Goal: Transaction & Acquisition: Purchase product/service

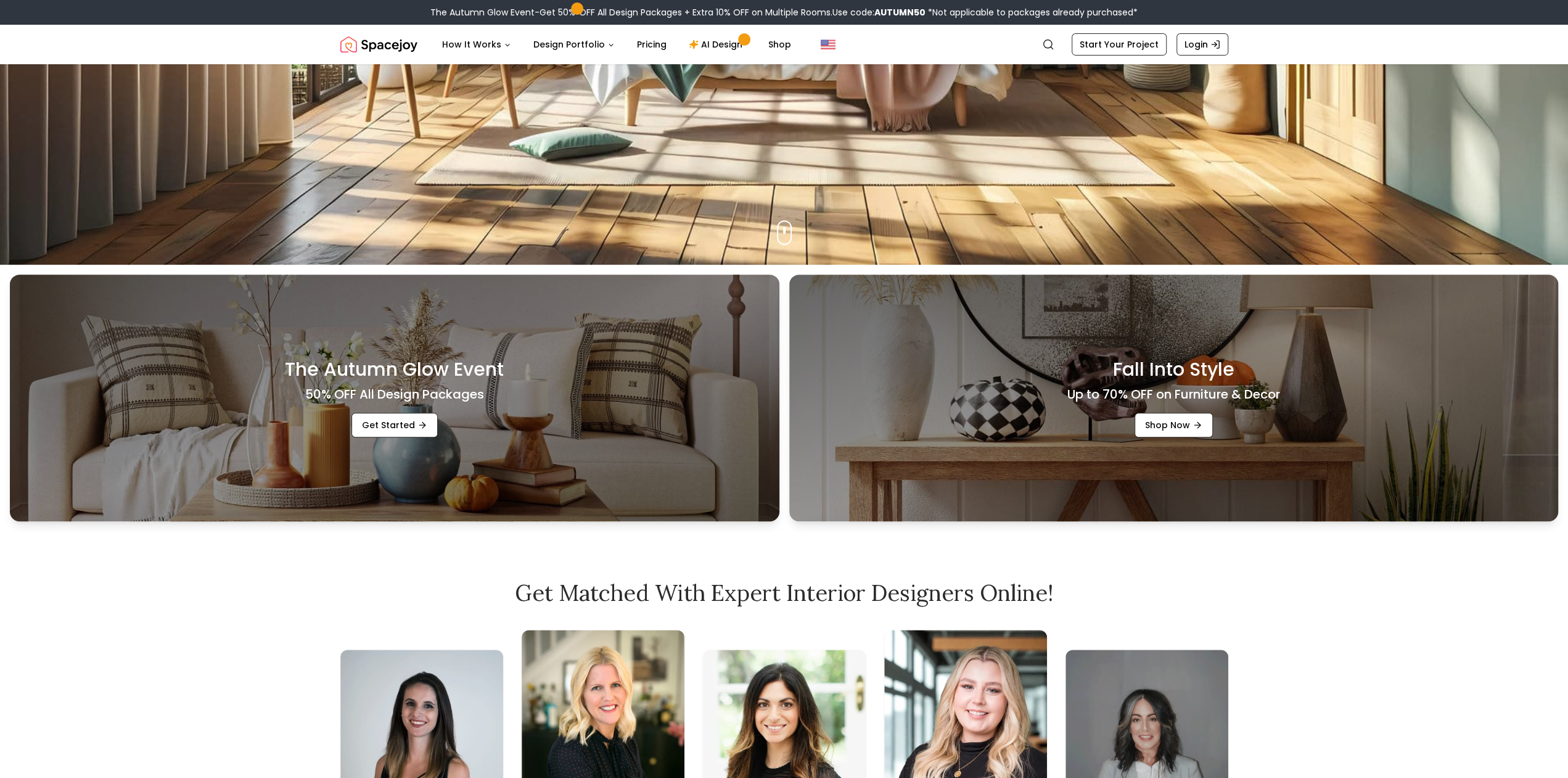
scroll to position [128, 0]
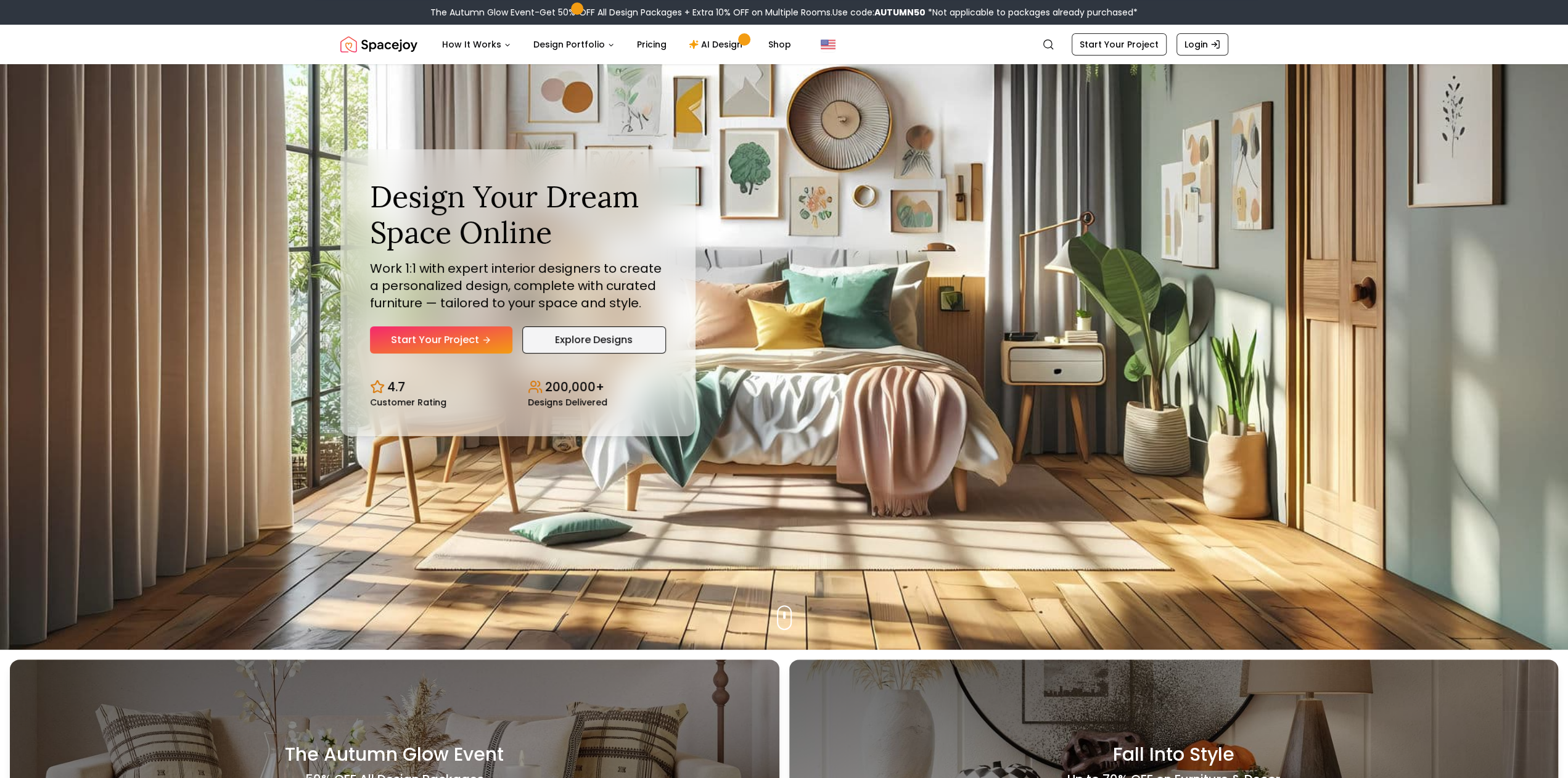
click at [585, 342] on link "Explore Designs" at bounding box center [594, 339] width 144 height 27
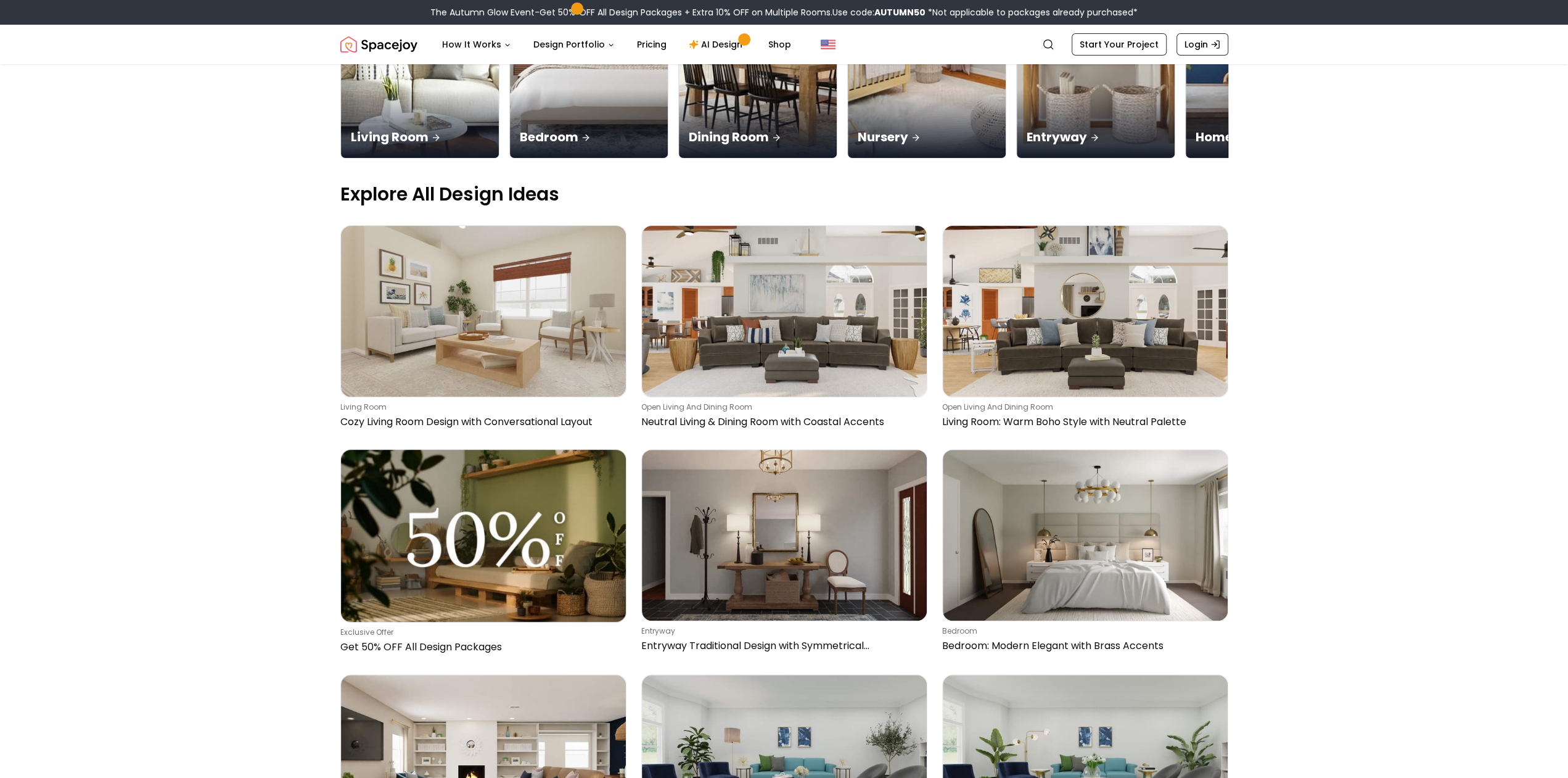
scroll to position [385, 0]
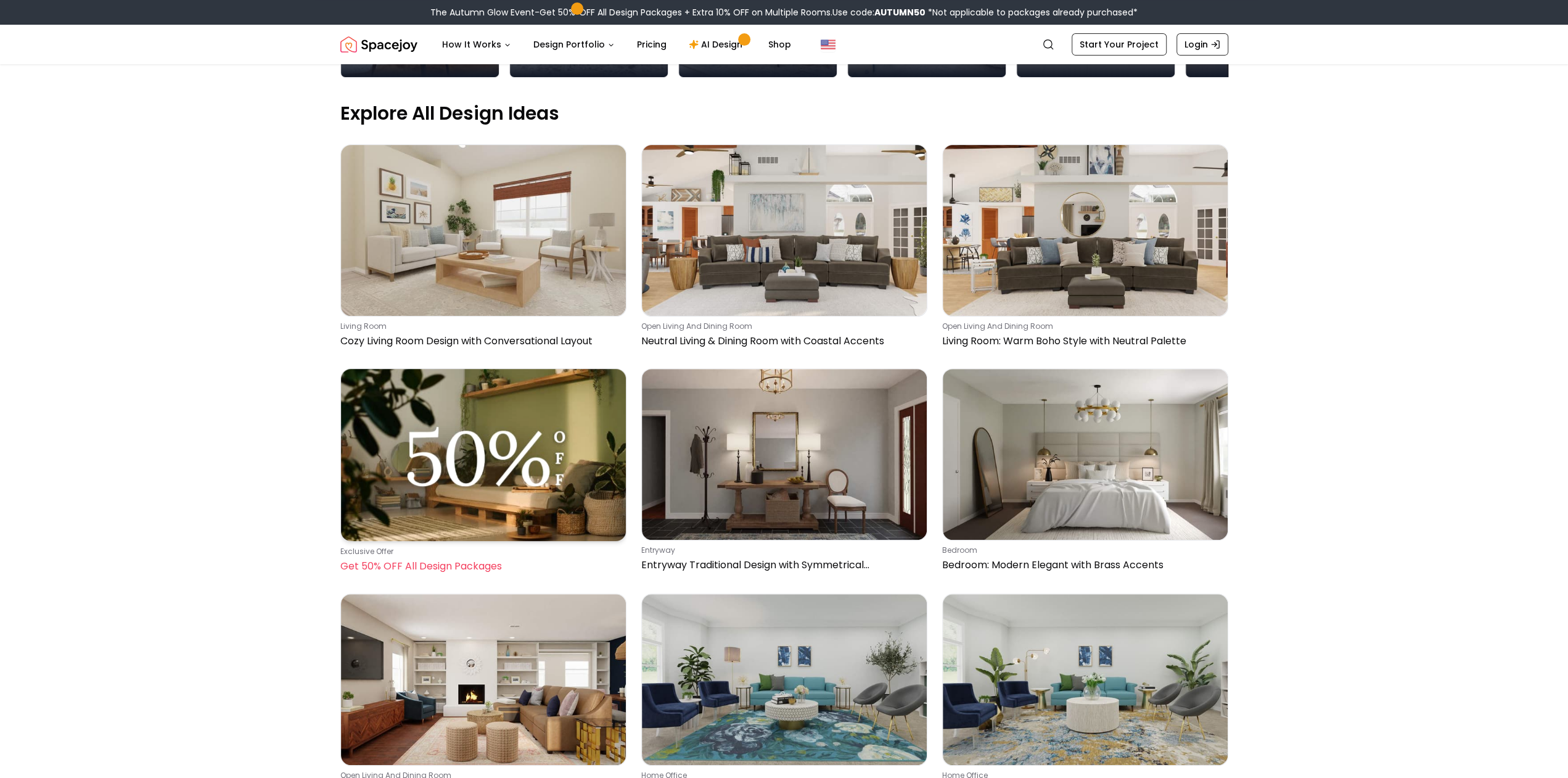
click at [577, 369] on img at bounding box center [483, 455] width 285 height 171
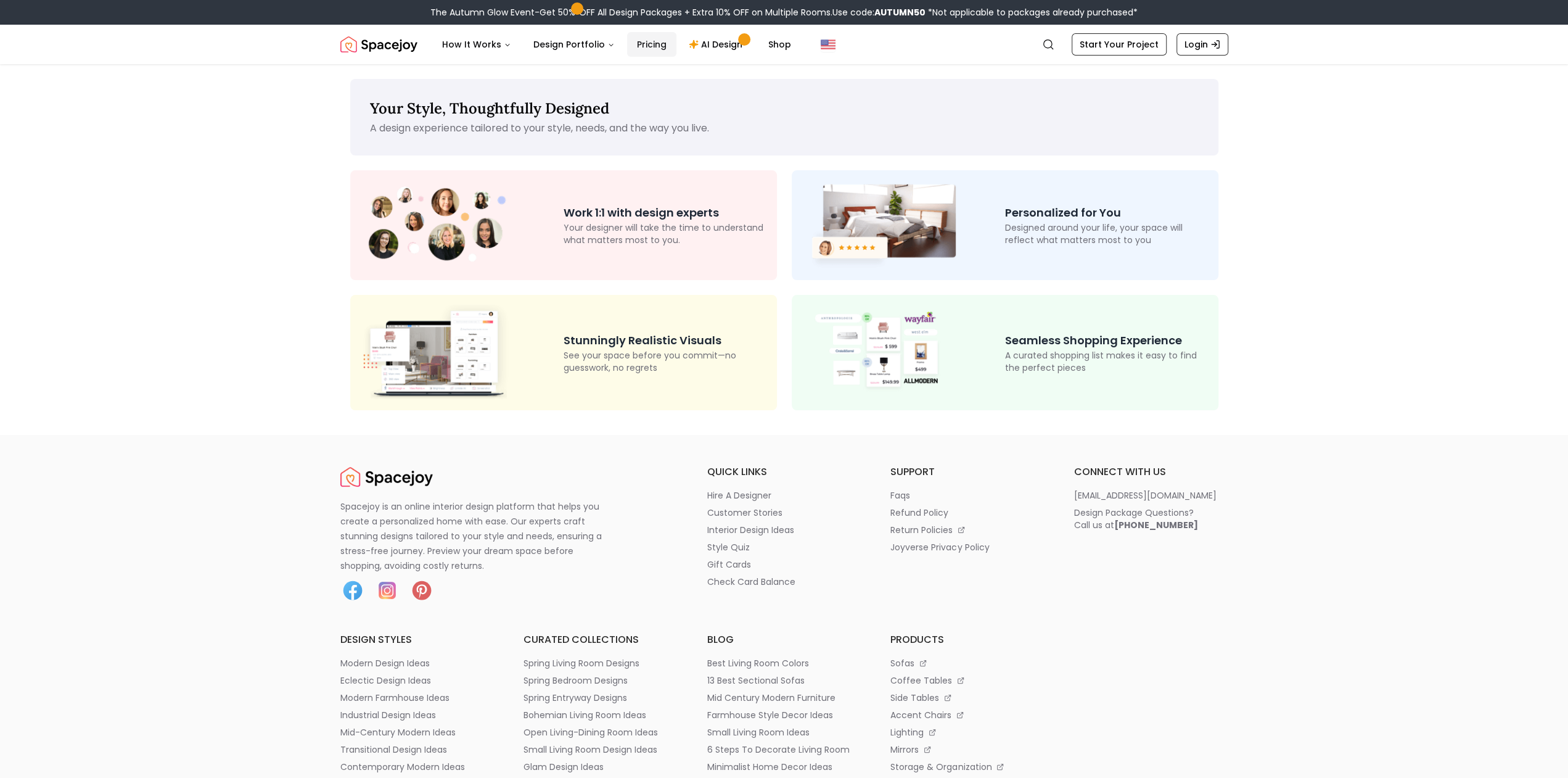
click at [642, 48] on link "Pricing" at bounding box center [652, 44] width 49 height 25
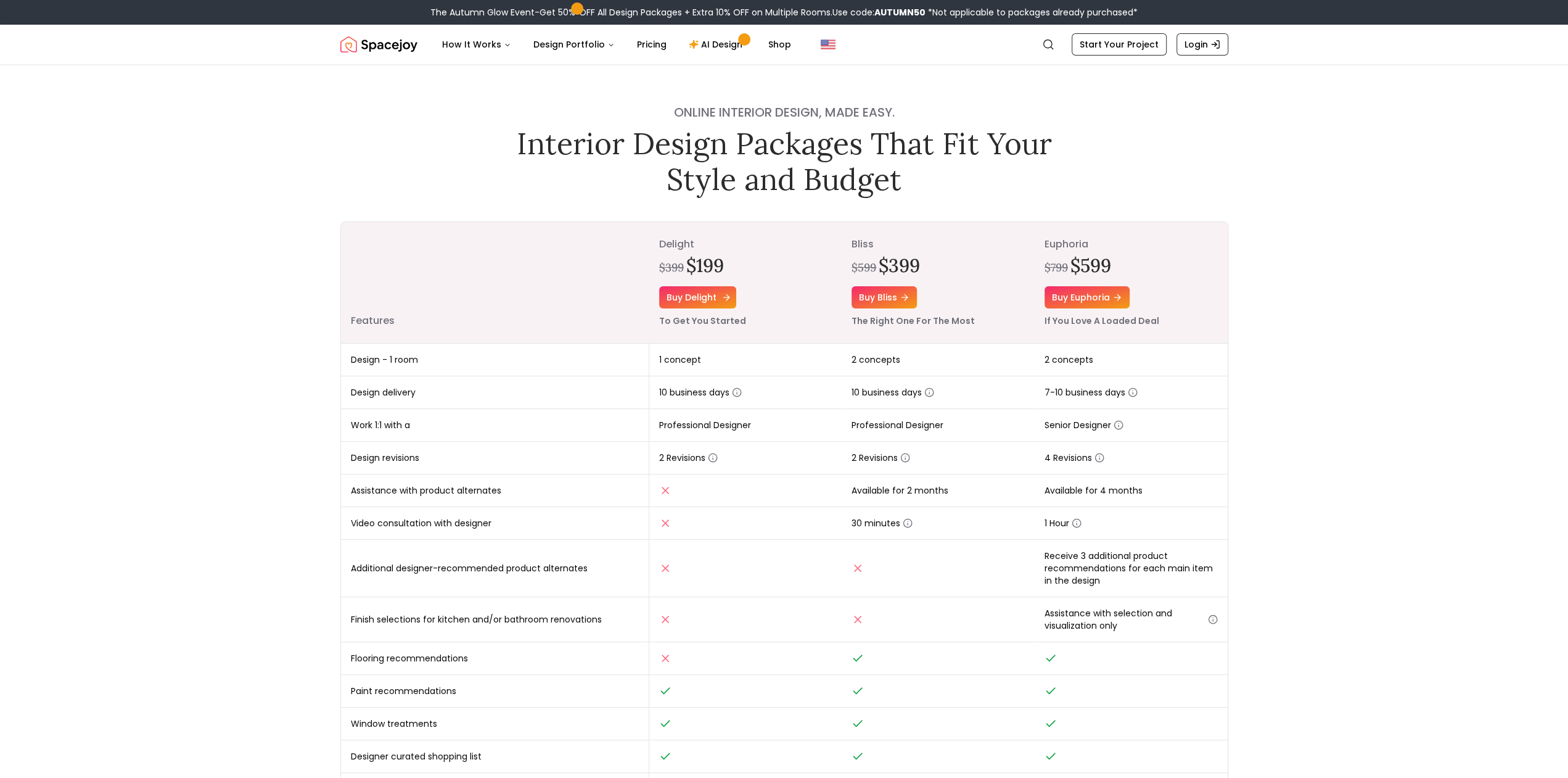
click at [705, 307] on link "Buy delight" at bounding box center [698, 298] width 77 height 22
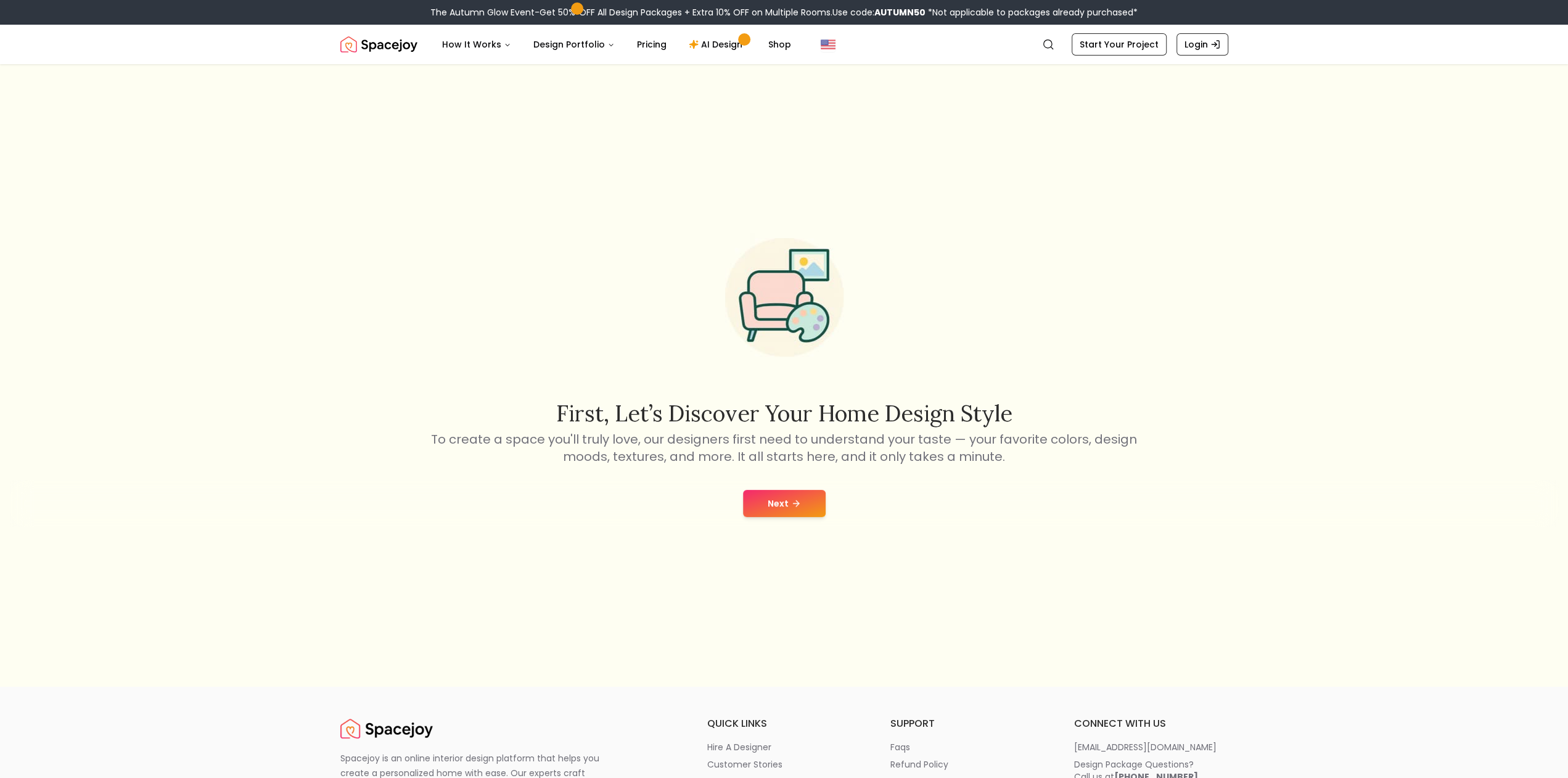
click at [758, 509] on button "Next" at bounding box center [784, 503] width 83 height 27
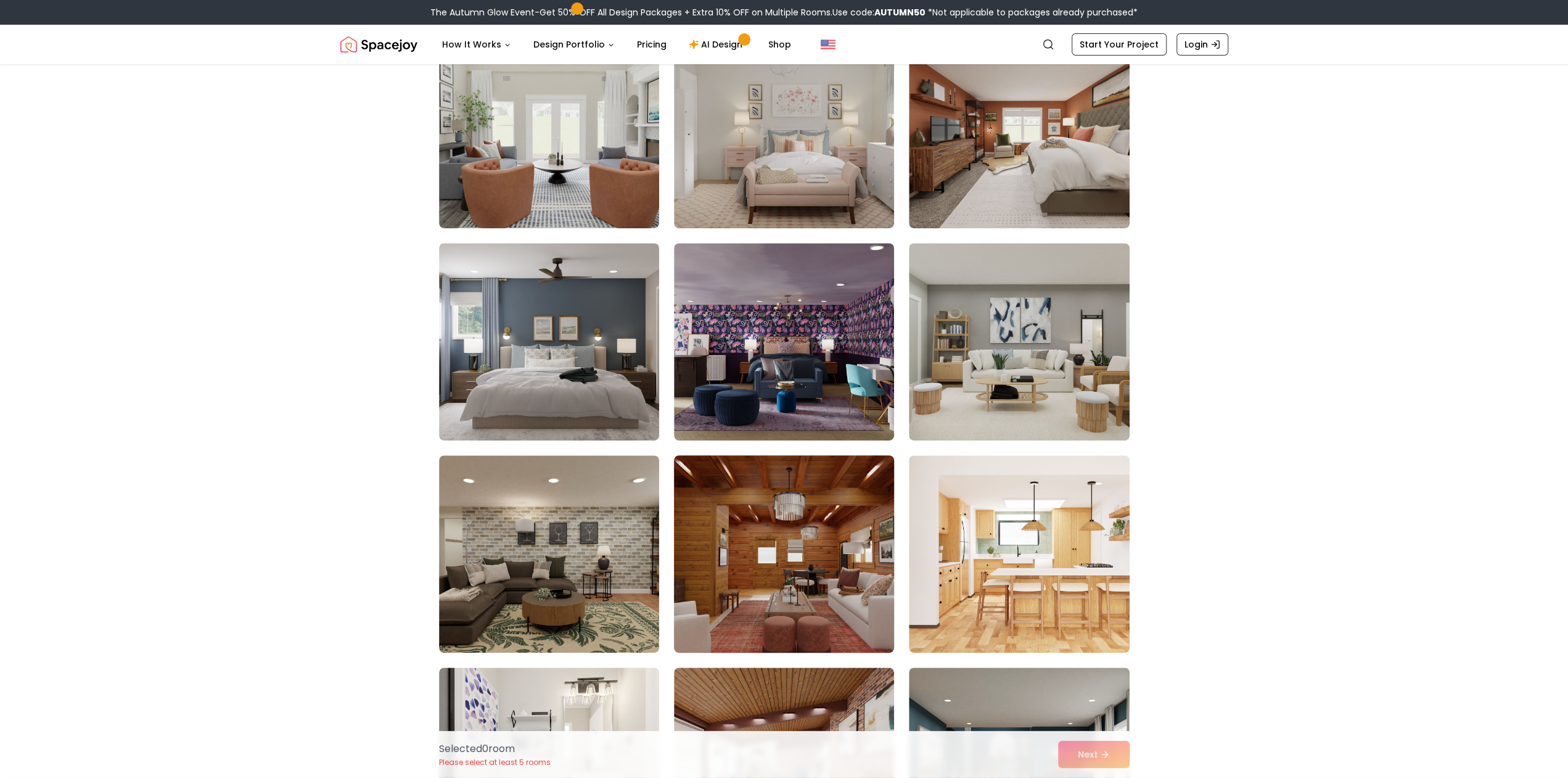
scroll to position [449, 0]
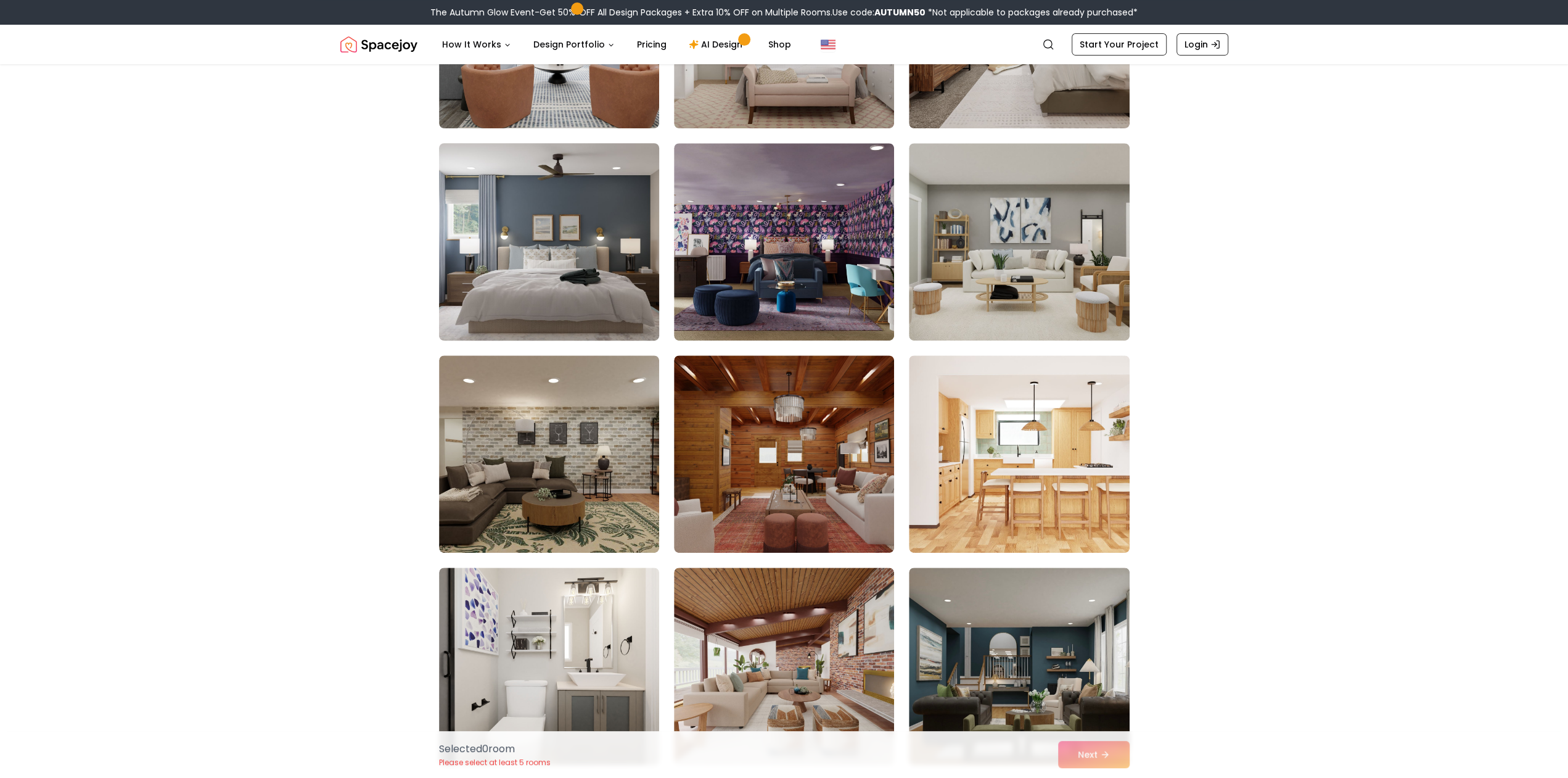
drag, startPoint x: 566, startPoint y: 310, endPoint x: 569, endPoint y: 319, distance: 9.5
click at [566, 310] on img at bounding box center [549, 242] width 231 height 207
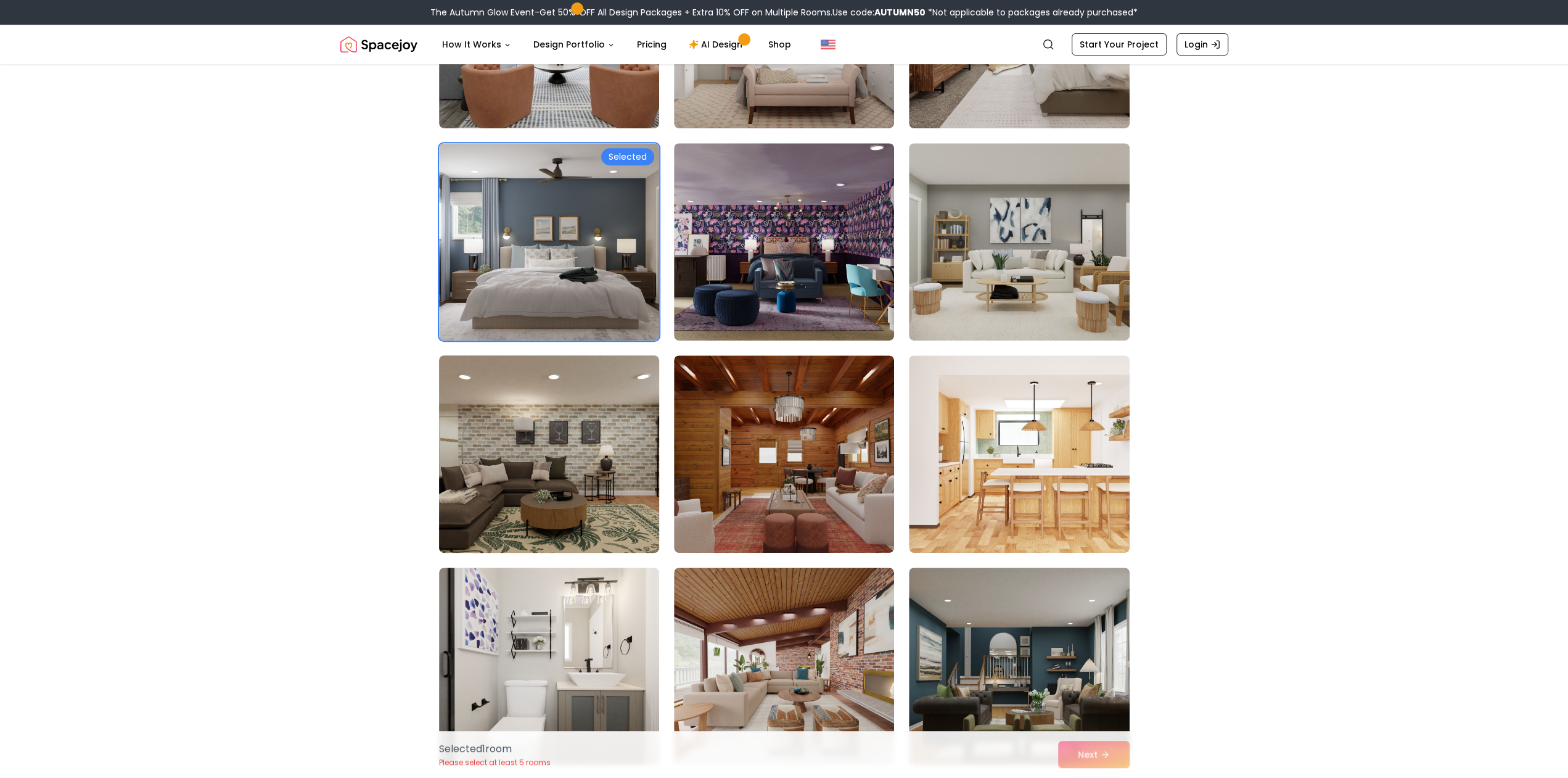
click at [584, 436] on img at bounding box center [549, 454] width 231 height 207
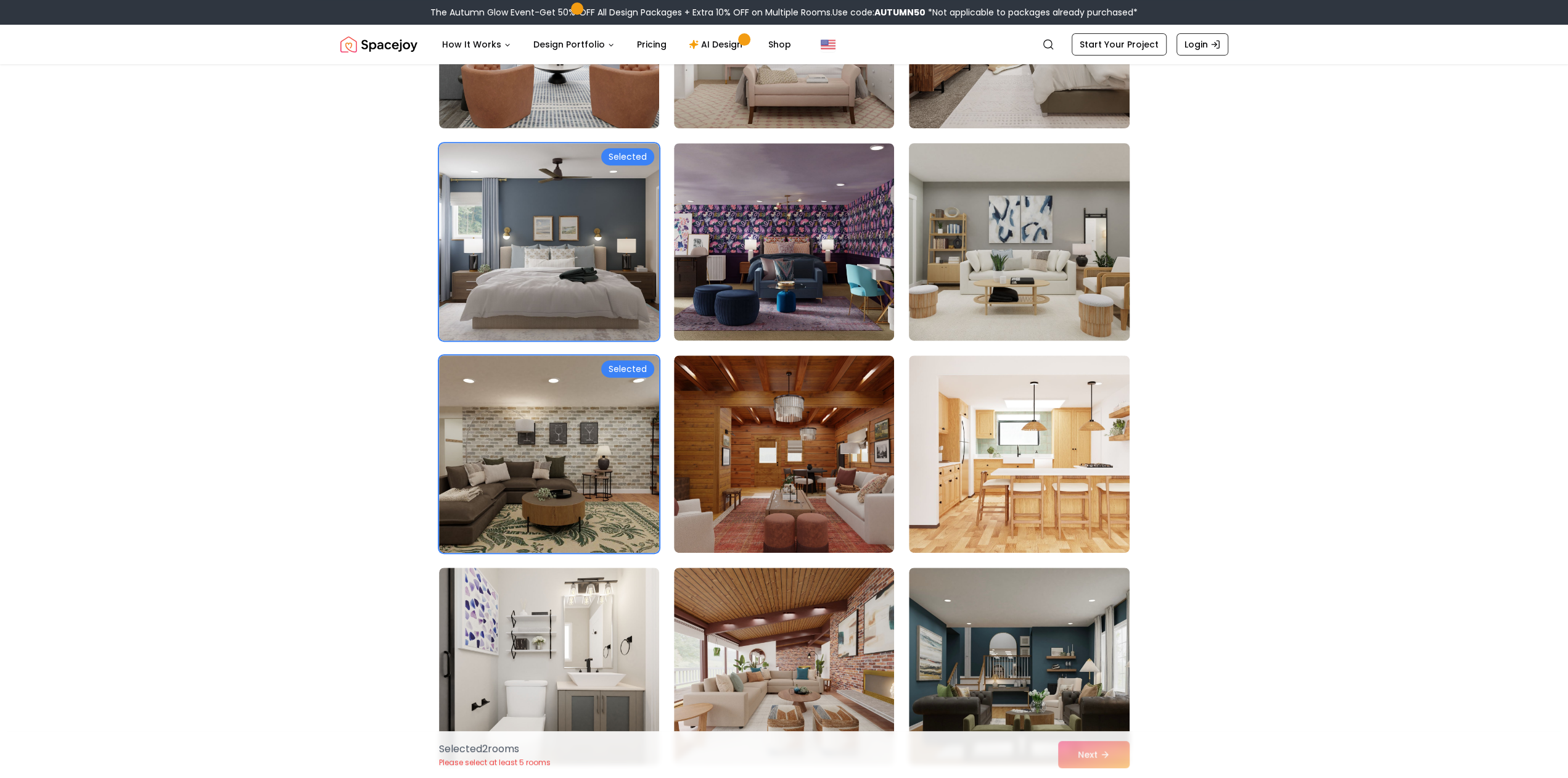
click at [1024, 293] on img at bounding box center [1019, 242] width 231 height 207
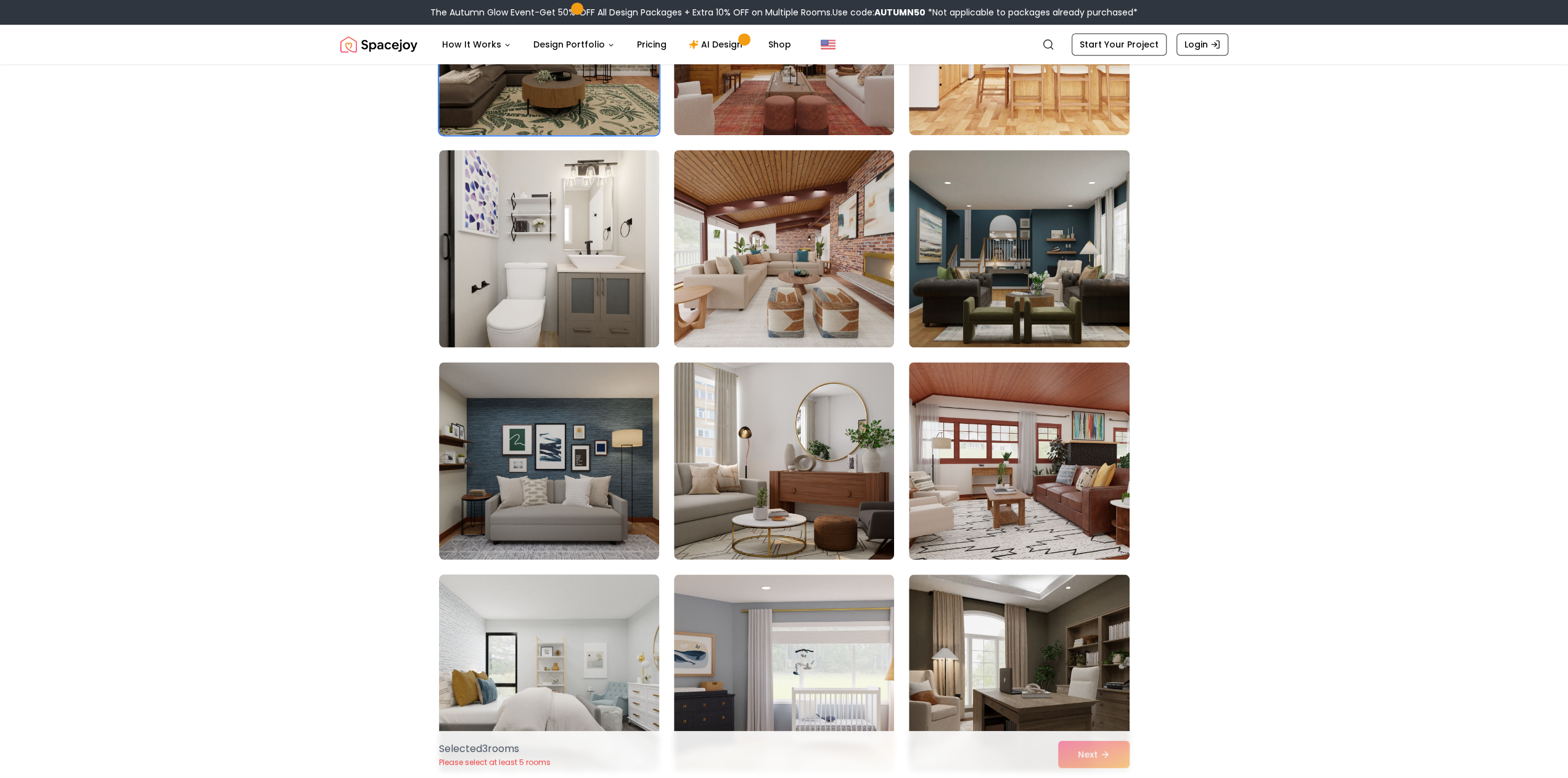
scroll to position [963, 0]
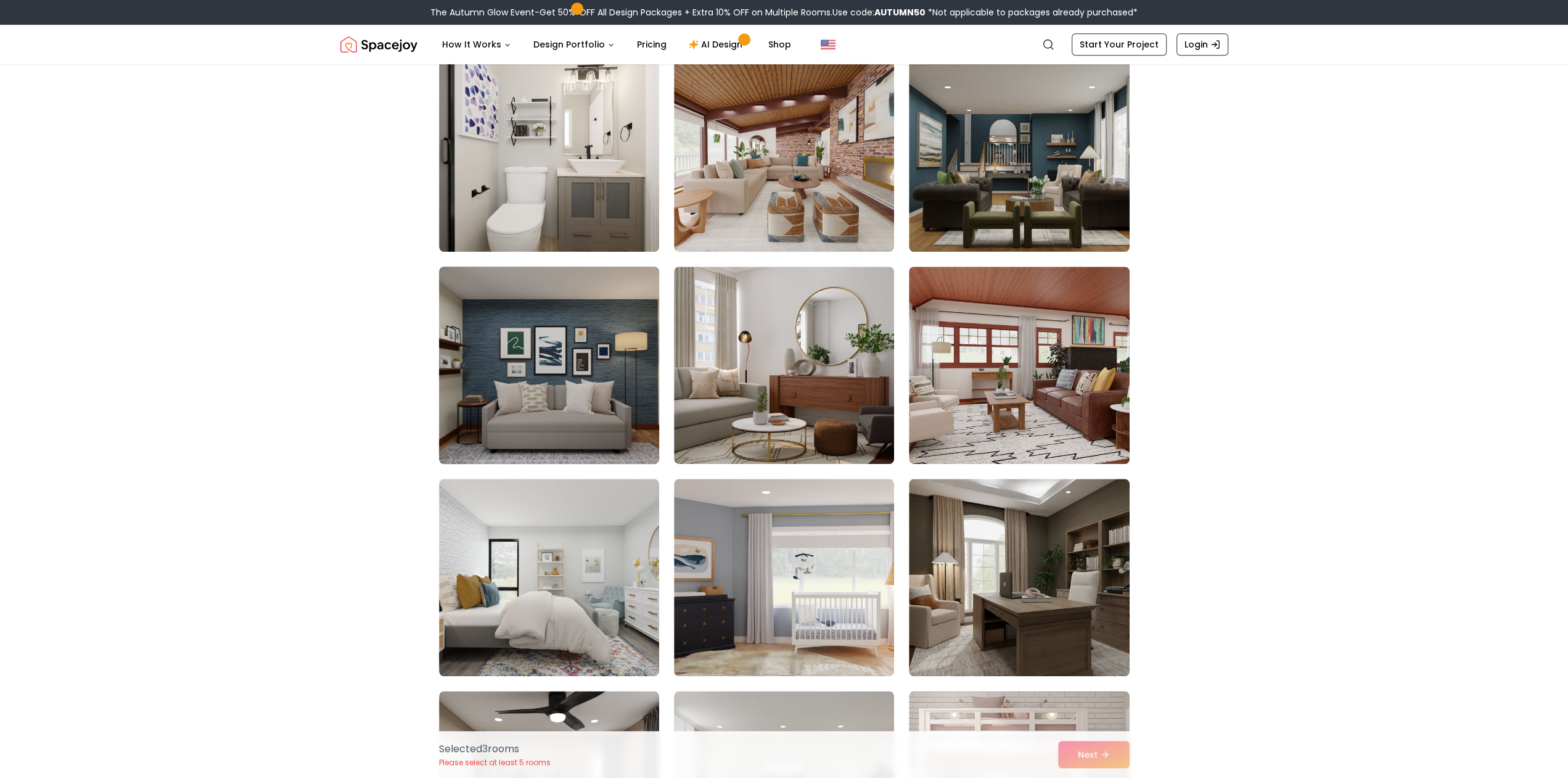
click at [552, 401] on img at bounding box center [549, 365] width 231 height 207
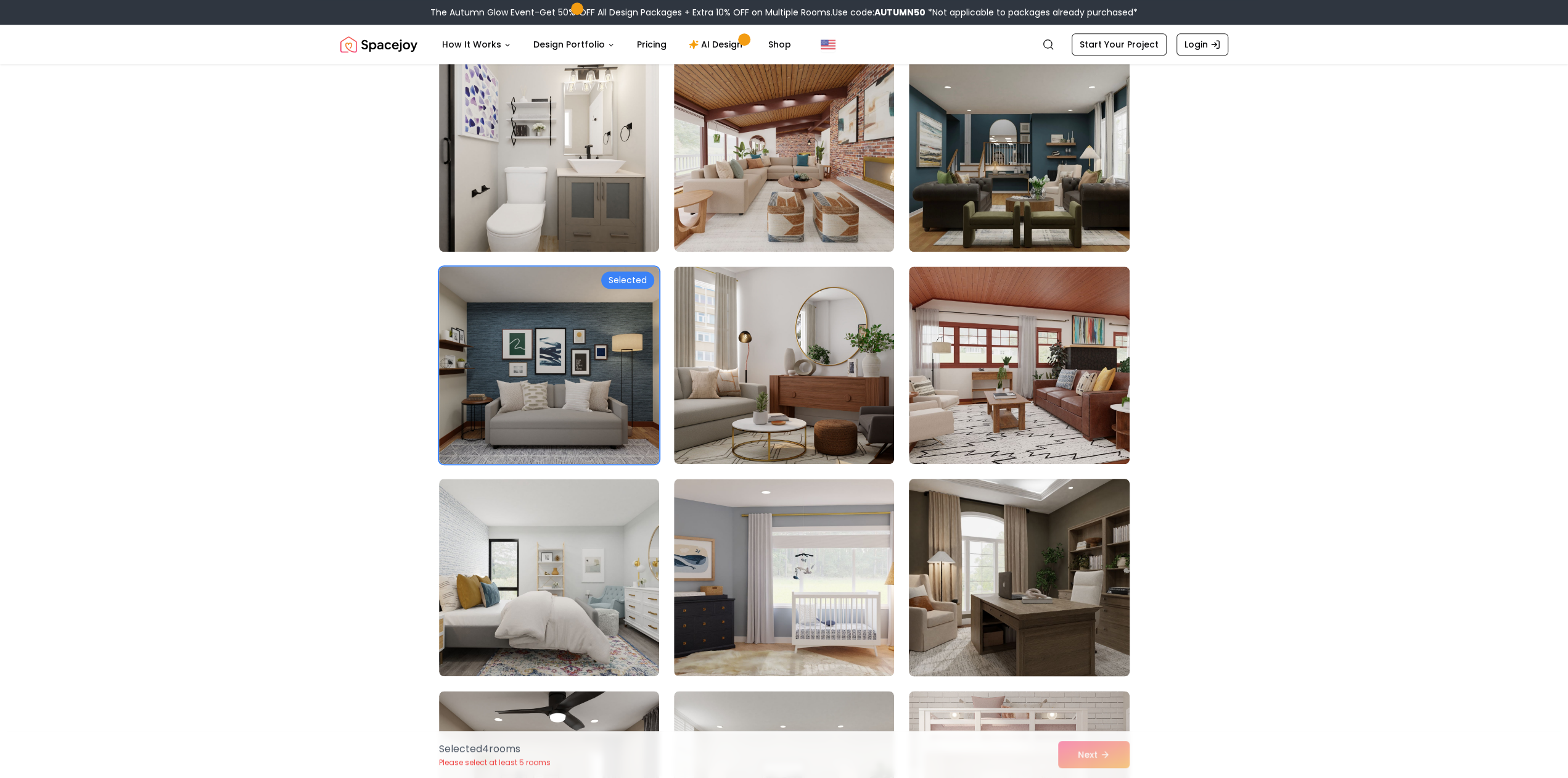
click at [993, 543] on img at bounding box center [1019, 577] width 231 height 207
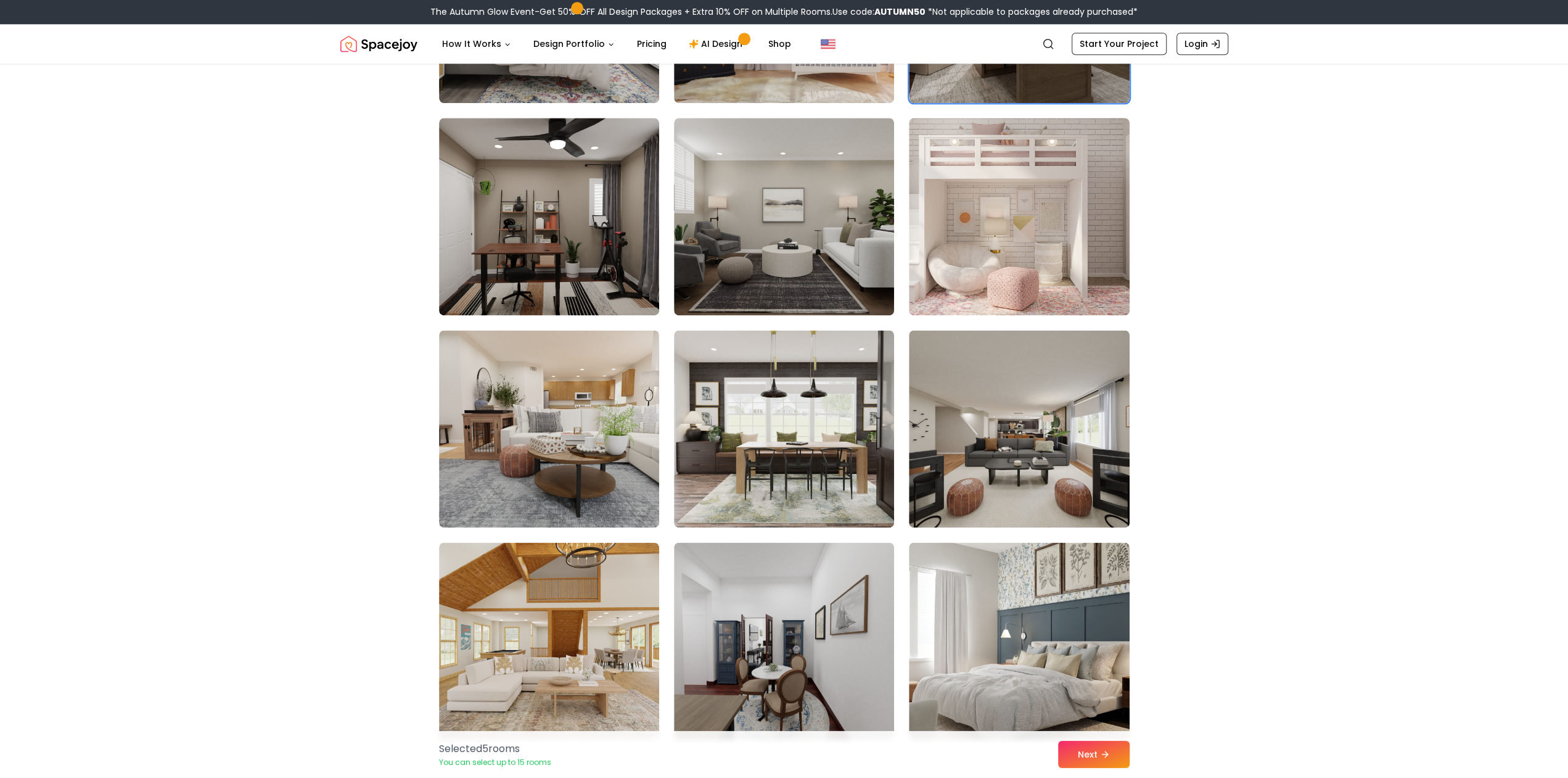
scroll to position [1540, 0]
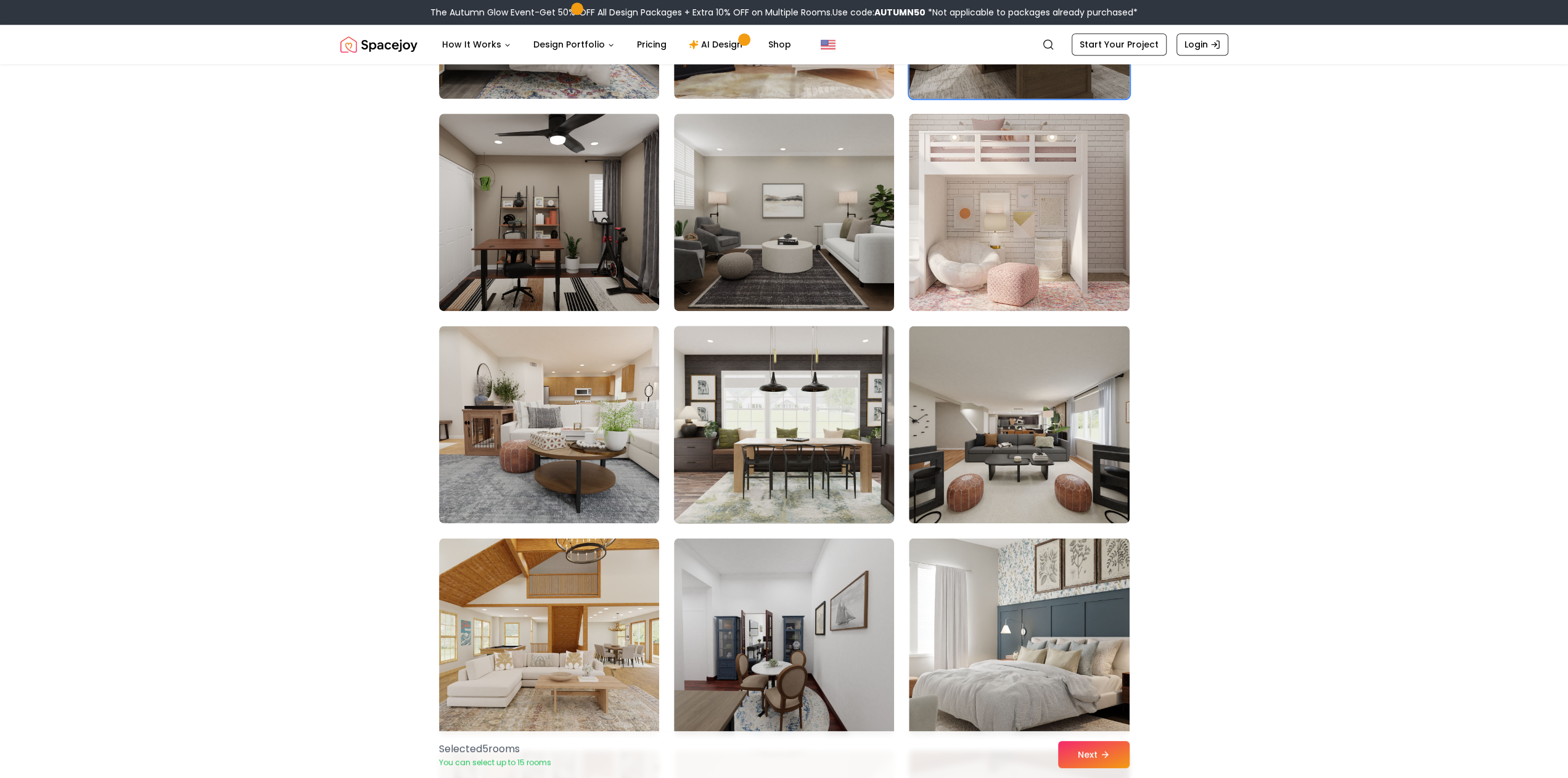
click at [767, 474] on img at bounding box center [784, 424] width 231 height 207
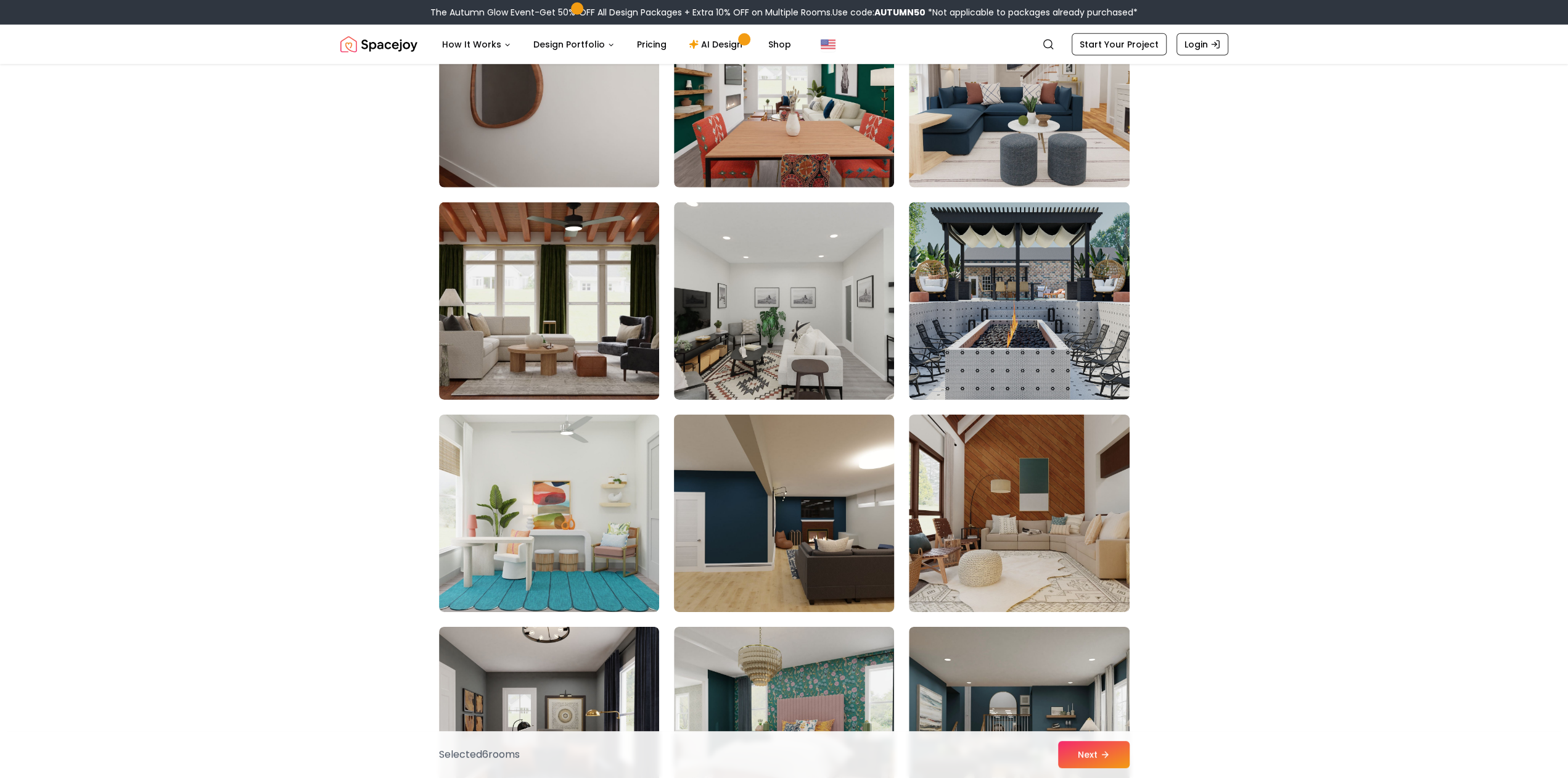
scroll to position [3401, 0]
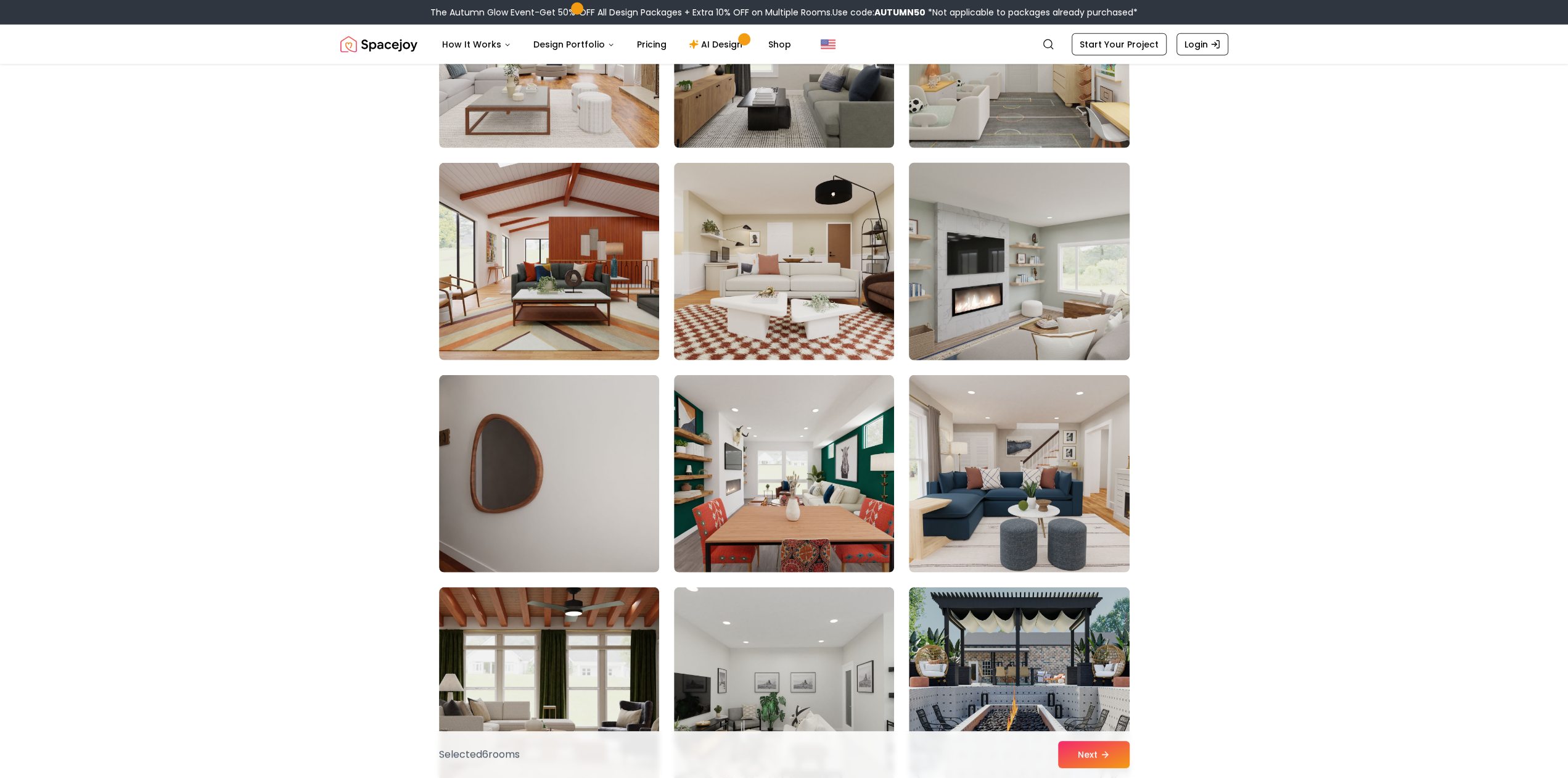
click at [988, 297] on img at bounding box center [1019, 261] width 231 height 207
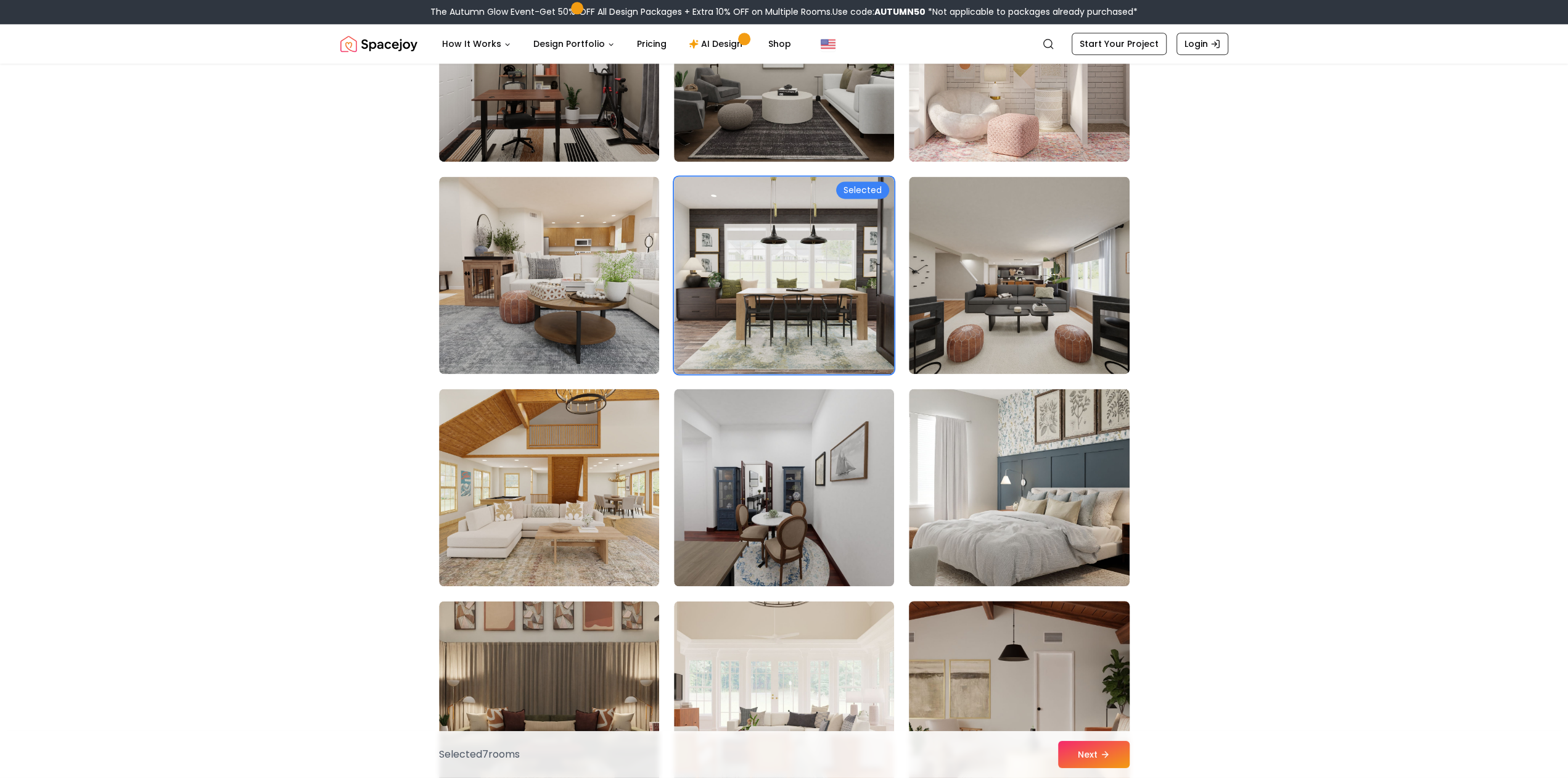
scroll to position [1668, 0]
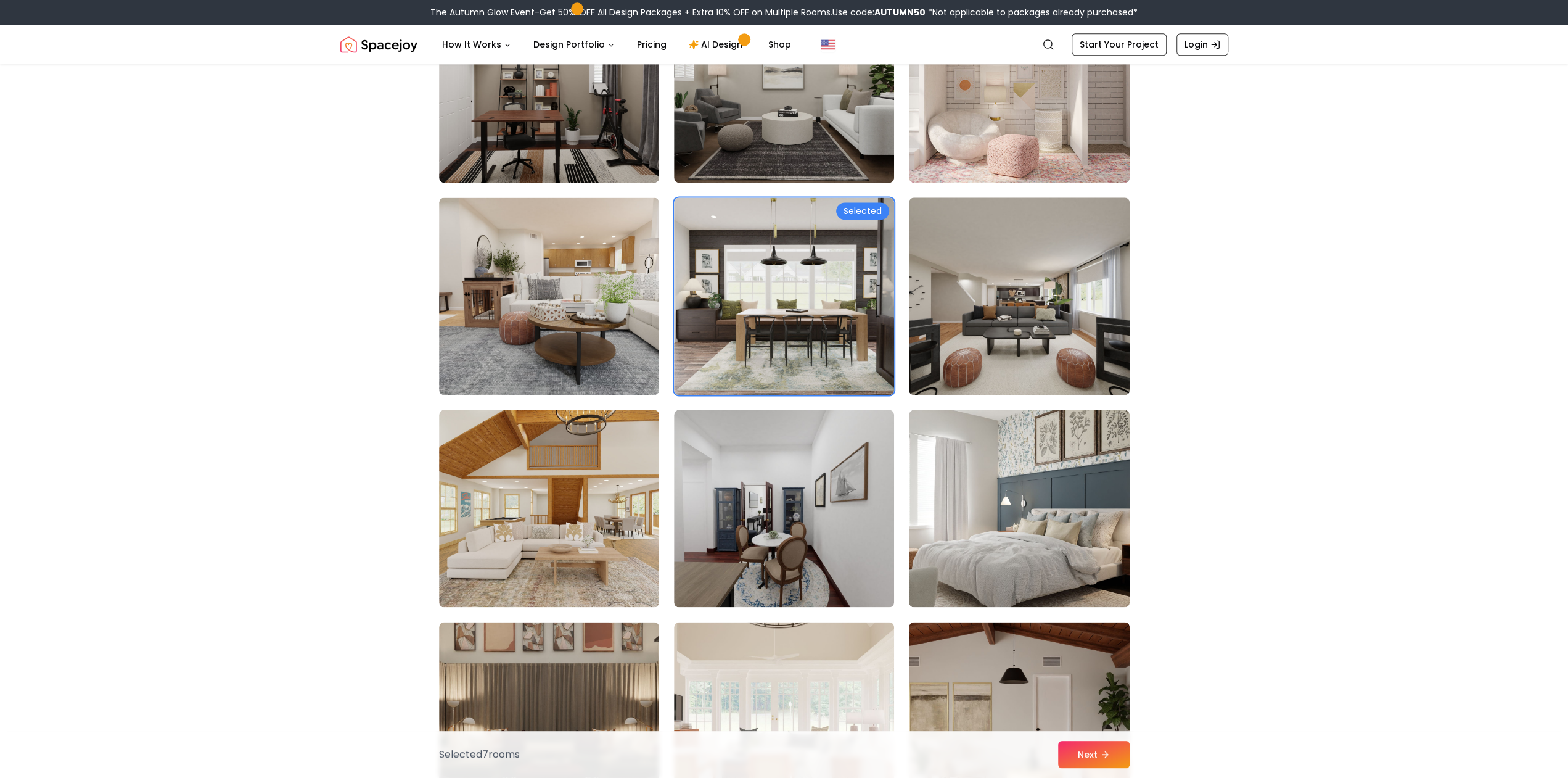
click at [1068, 353] on img at bounding box center [1019, 296] width 231 height 207
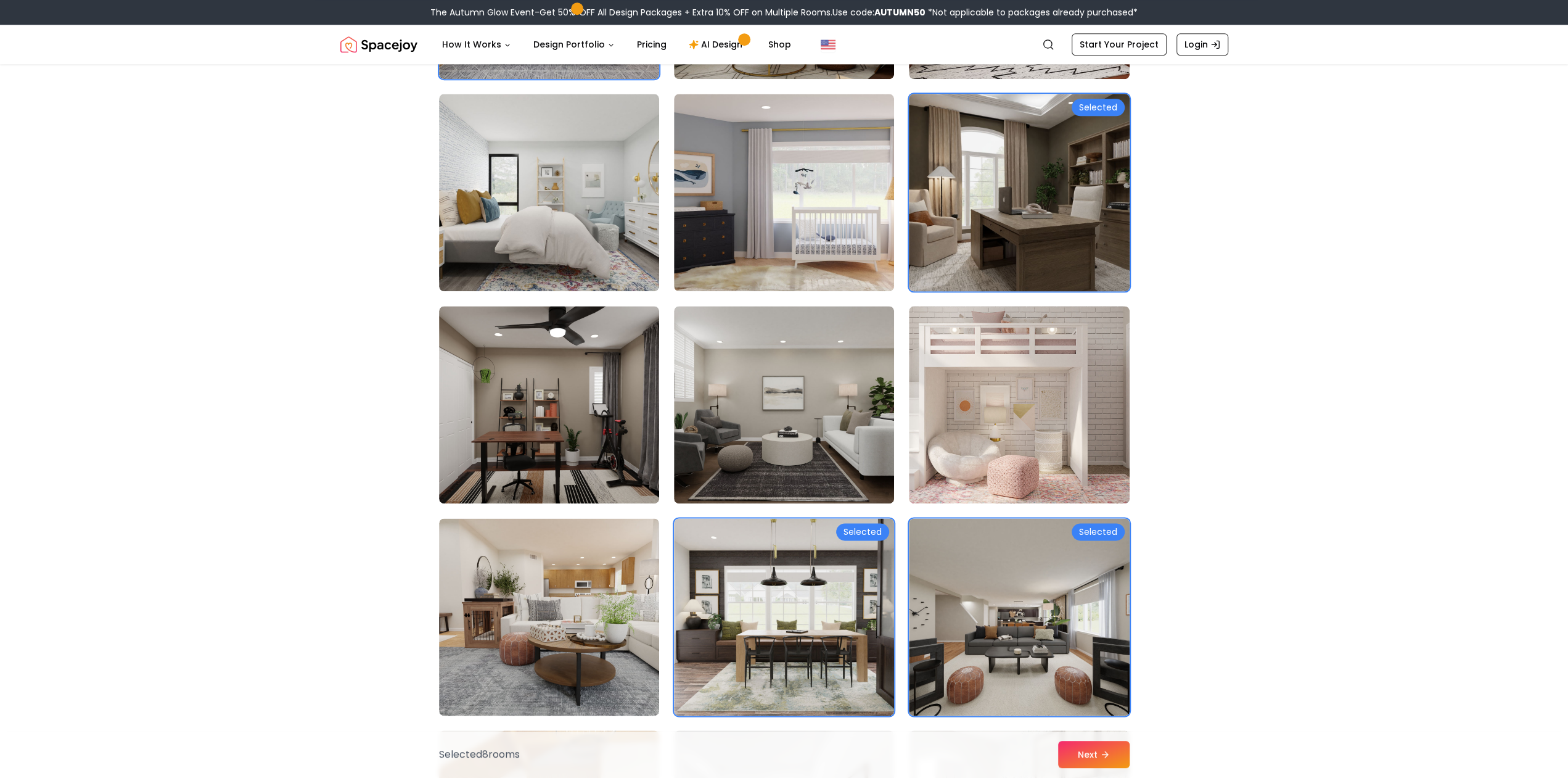
click at [1047, 236] on img at bounding box center [1019, 192] width 231 height 207
click at [1040, 239] on img at bounding box center [1019, 192] width 231 height 207
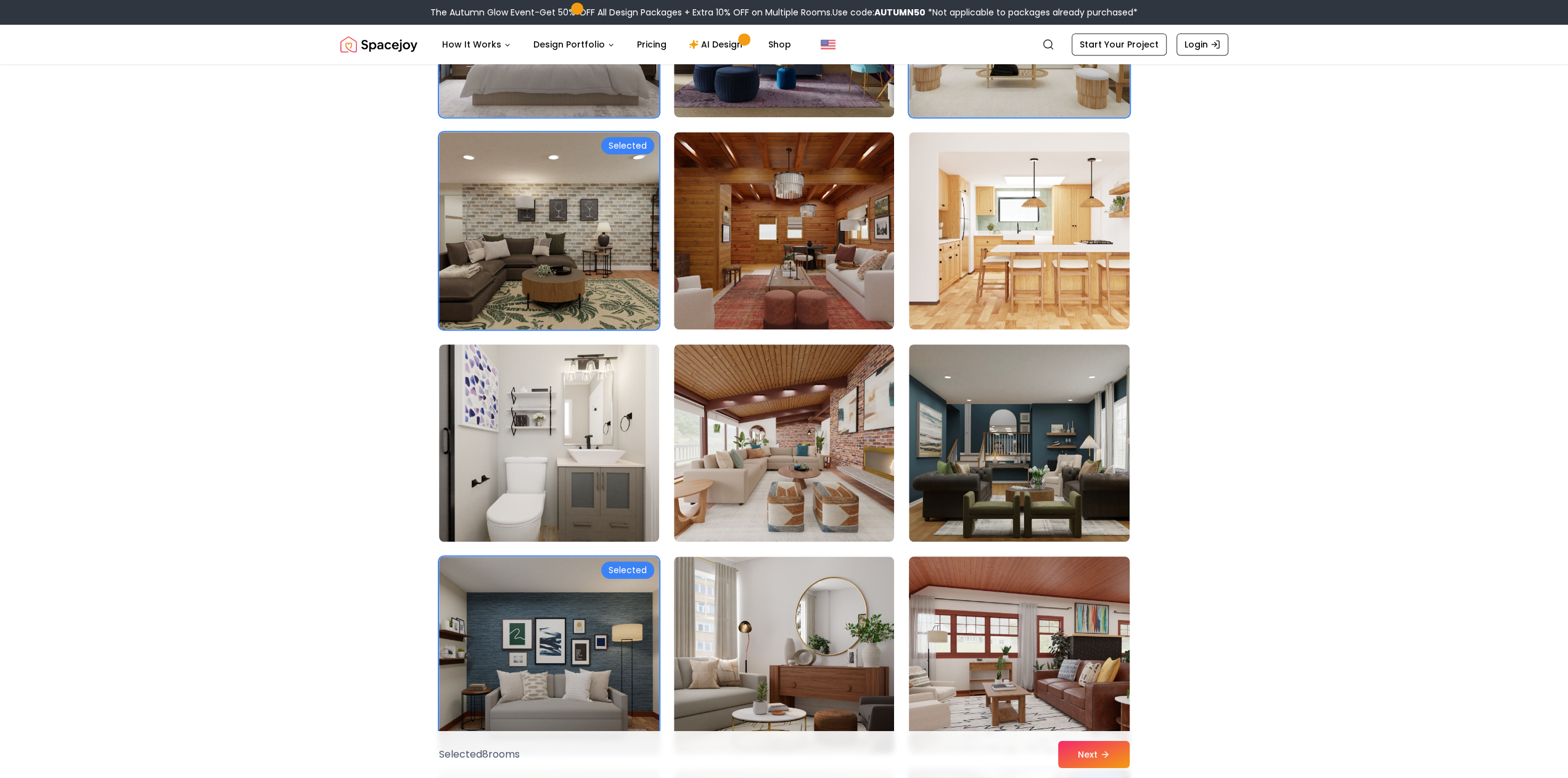
scroll to position [642, 0]
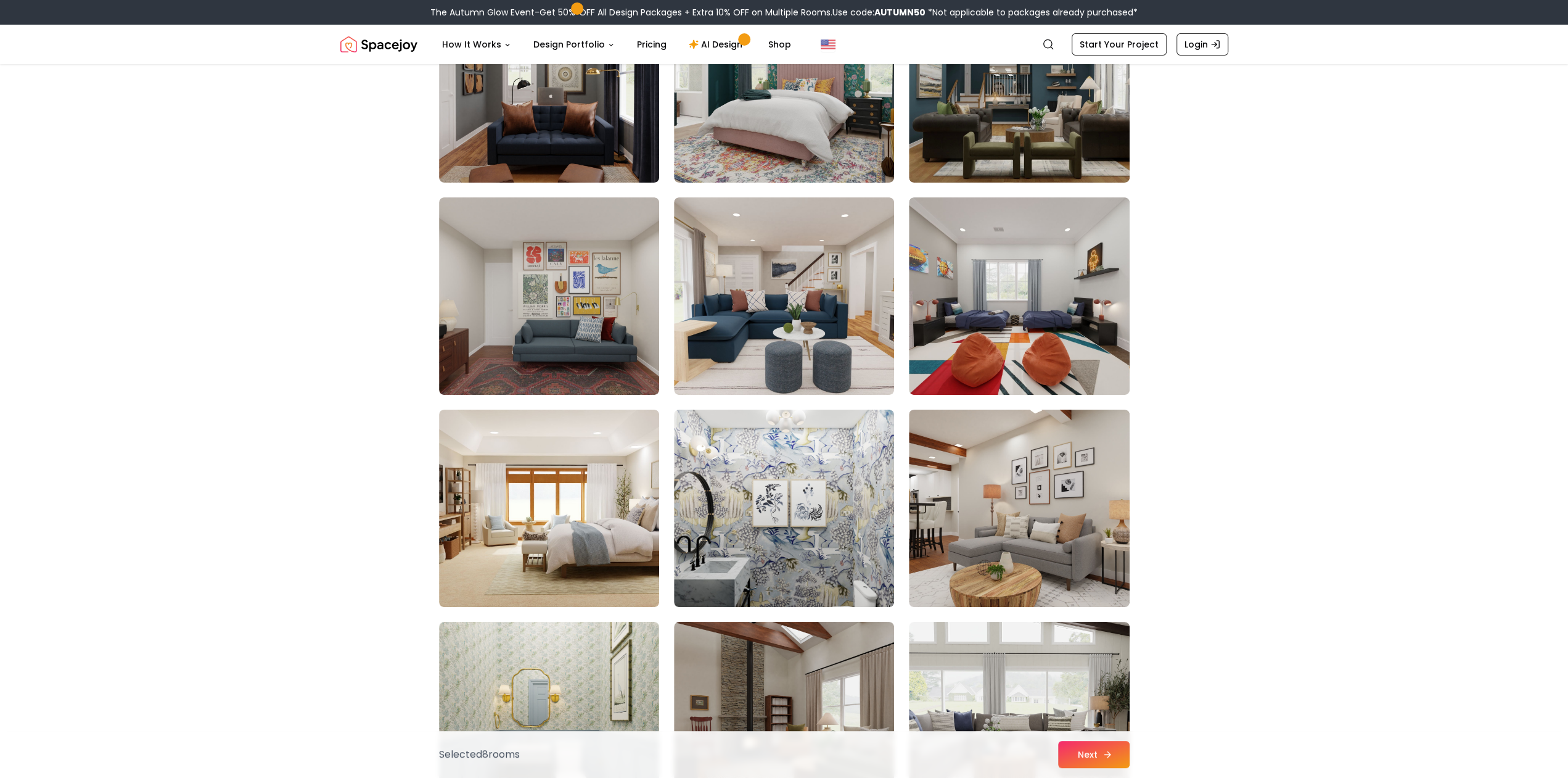
click at [1104, 756] on icon at bounding box center [1107, 754] width 10 height 10
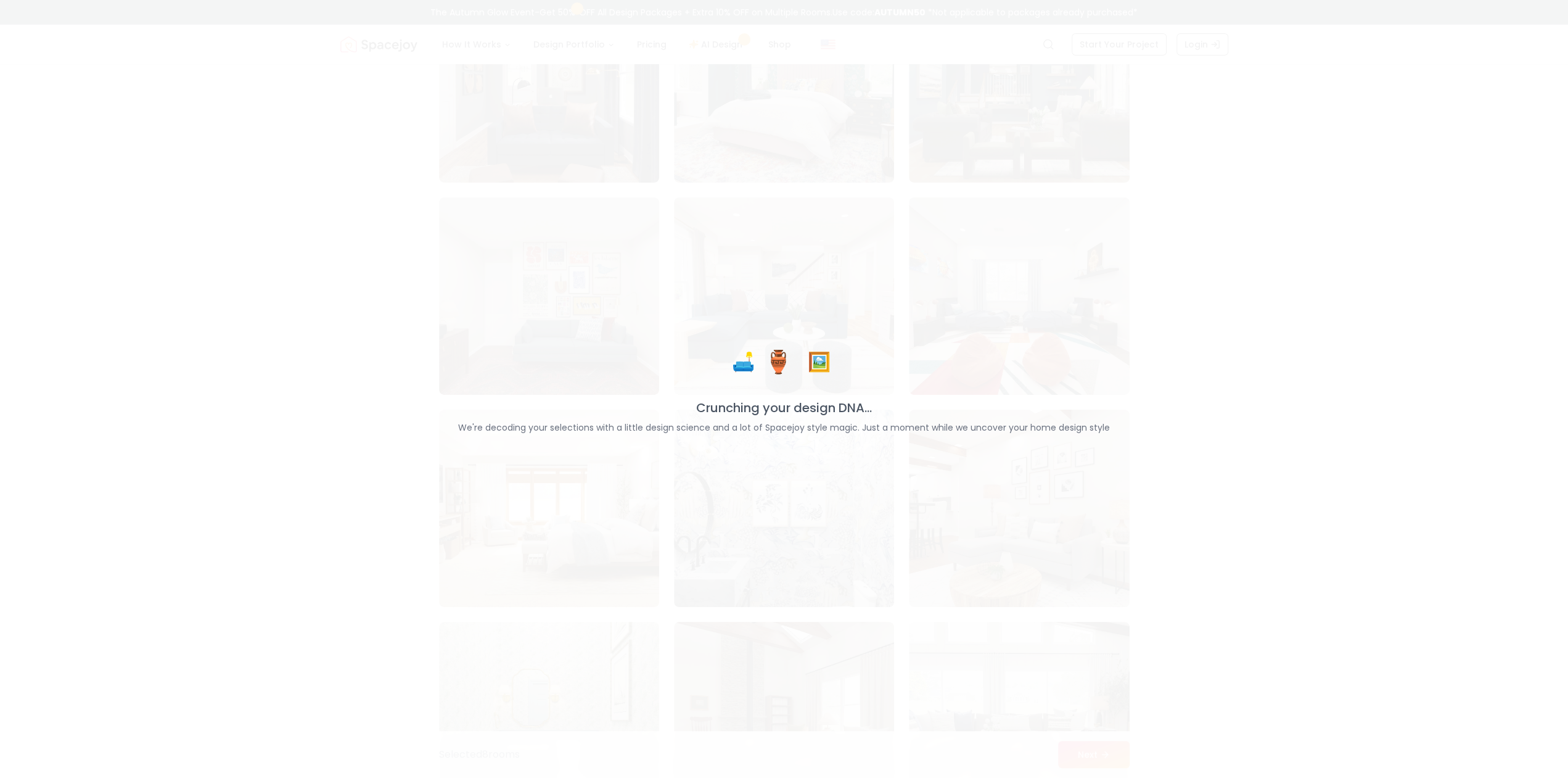
scroll to position [4428, 0]
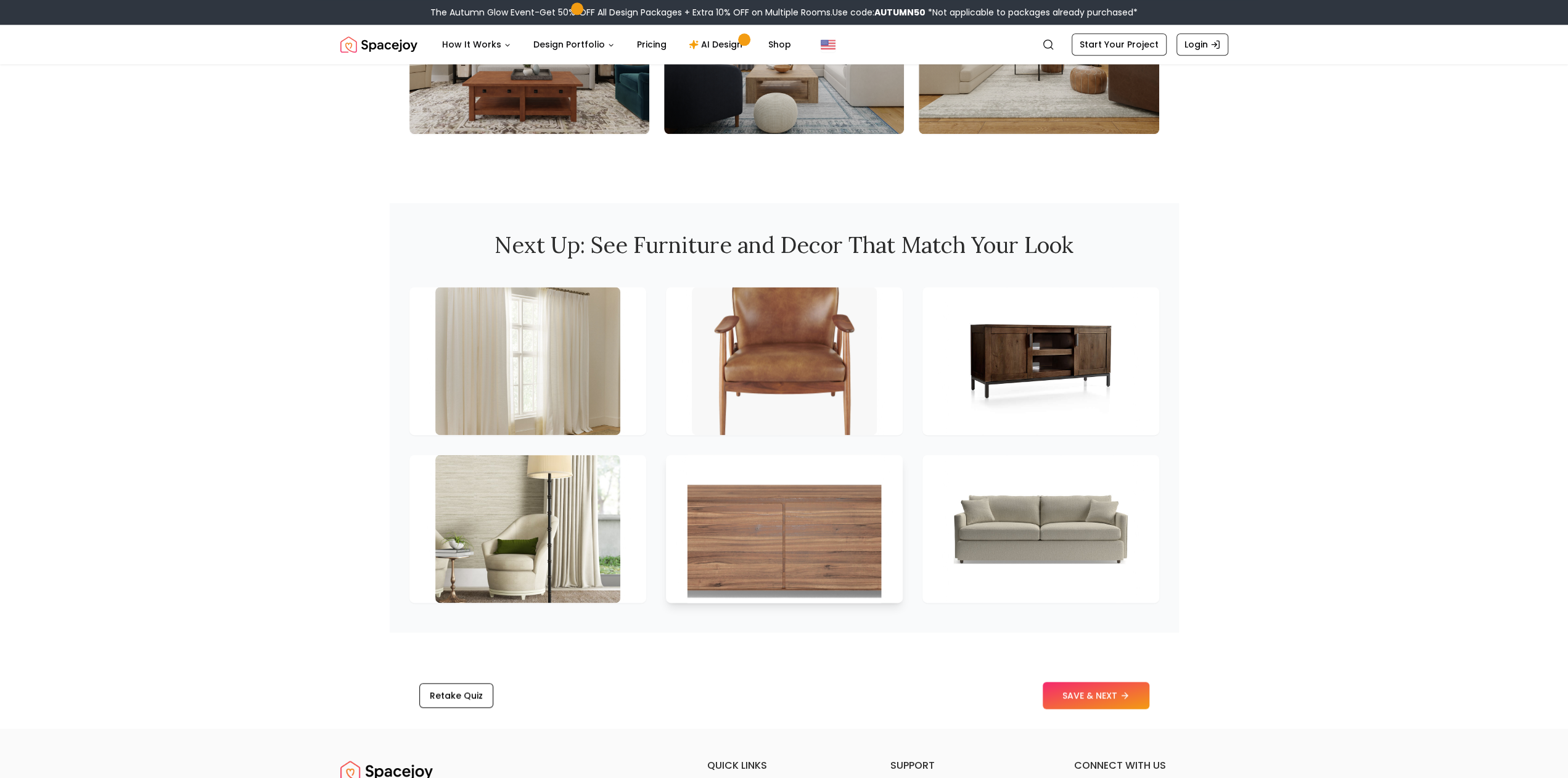
scroll to position [1796, 0]
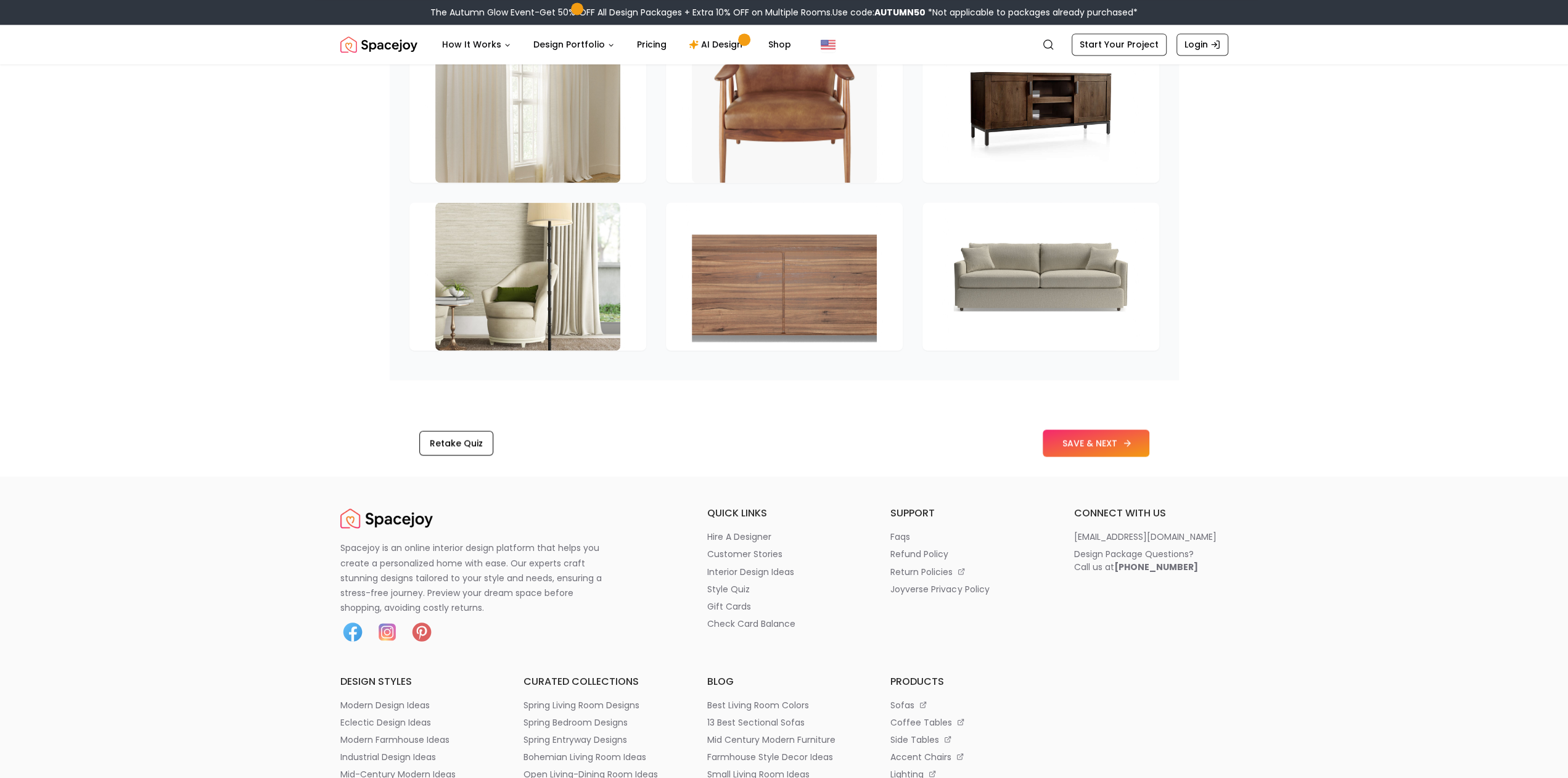
click at [1111, 450] on button "SAVE & NEXT" at bounding box center [1095, 443] width 106 height 27
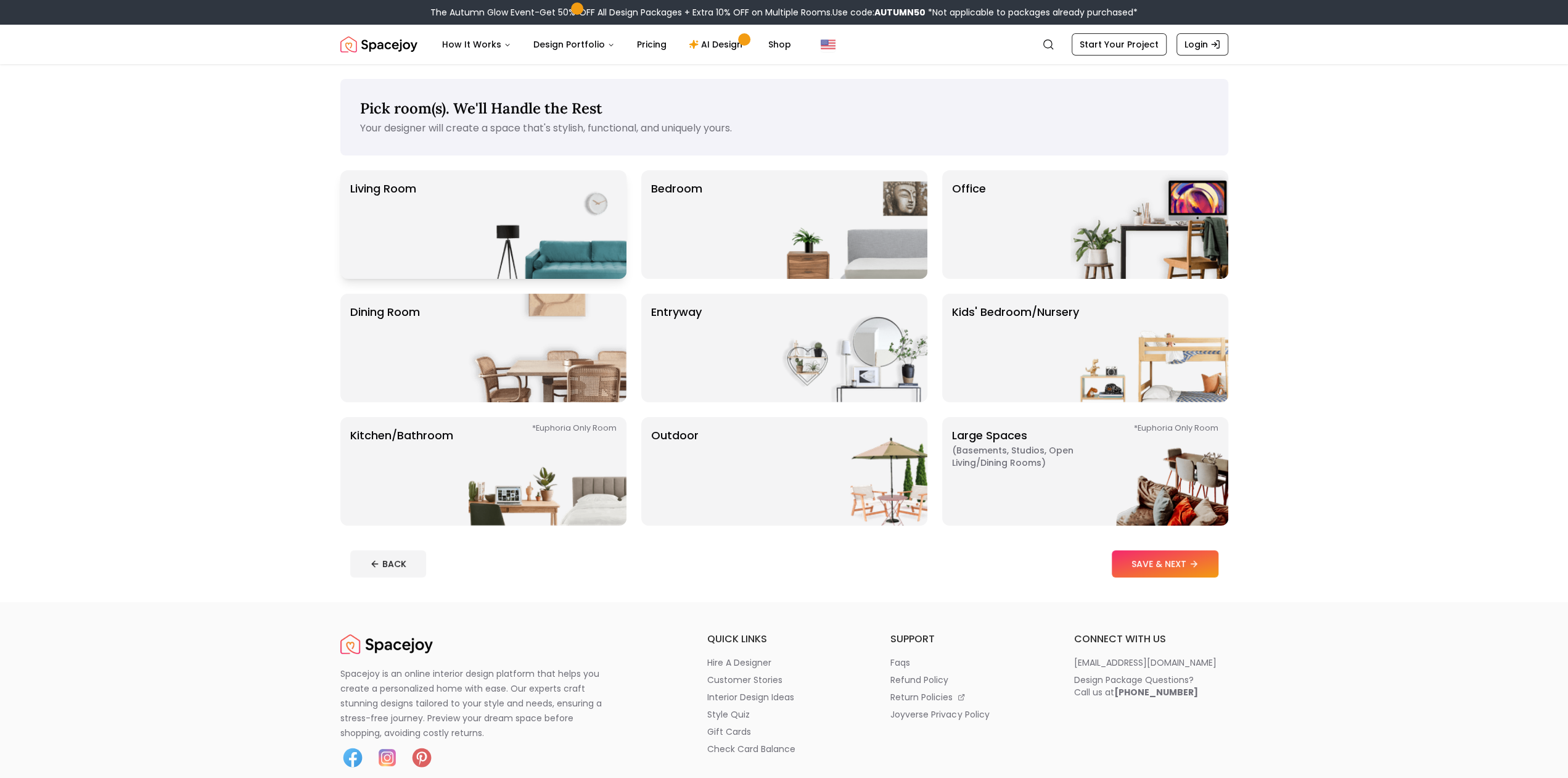
click at [564, 245] on img at bounding box center [548, 225] width 158 height 109
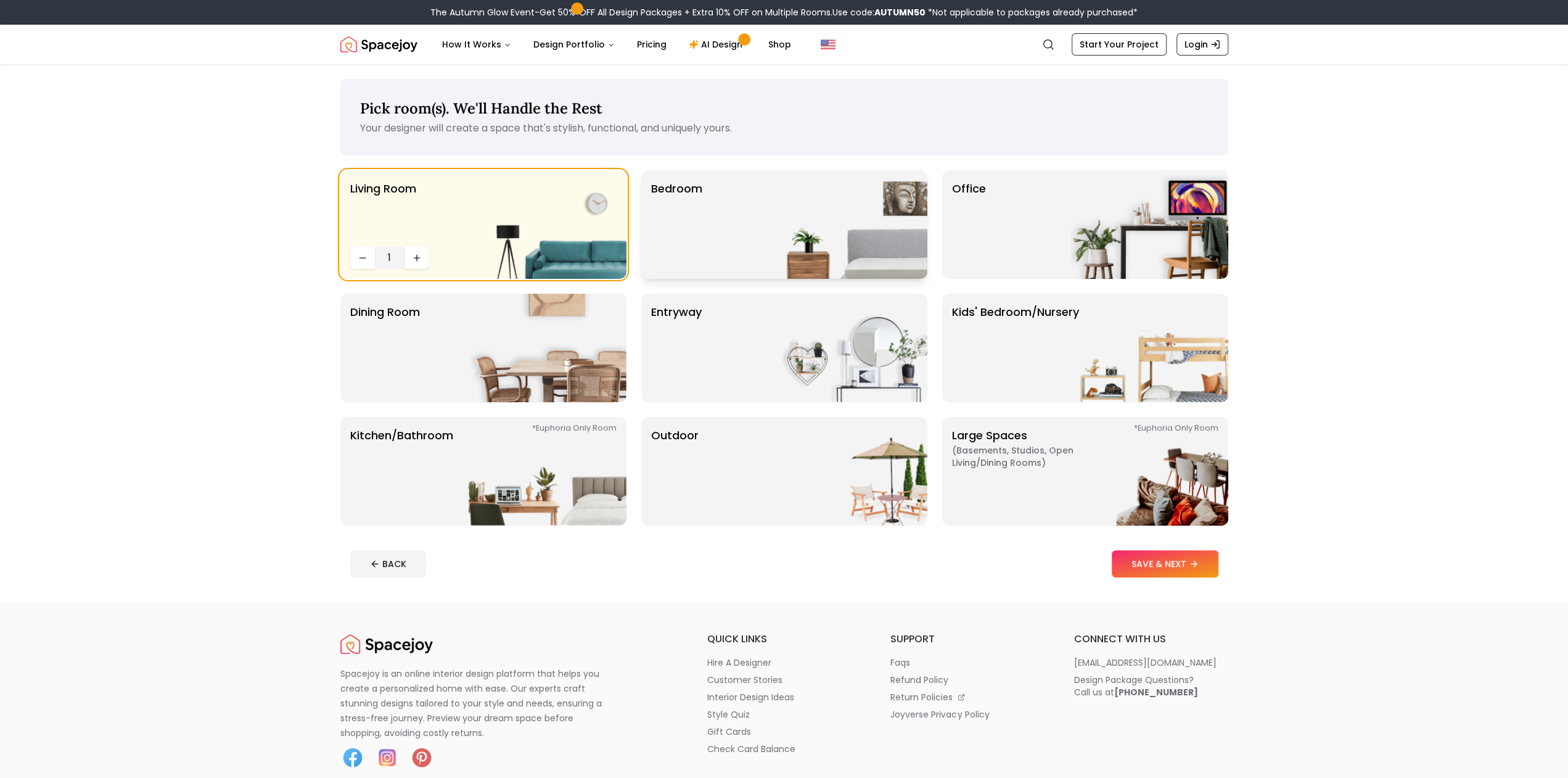
click at [663, 243] on p "Bedroom" at bounding box center [676, 224] width 51 height 89
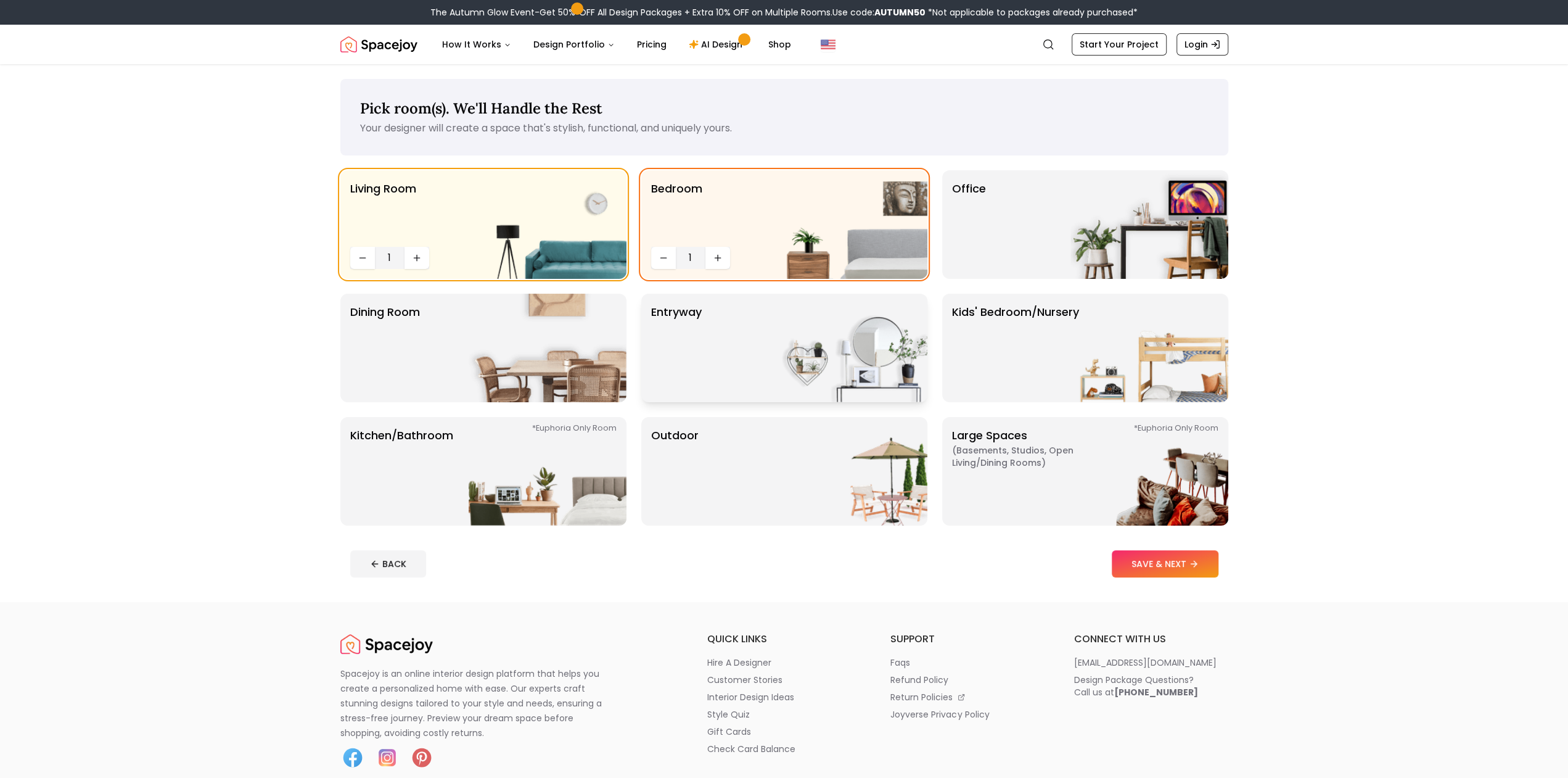
click at [687, 363] on p "entryway" at bounding box center [676, 348] width 51 height 89
click at [723, 371] on button "Increase quantity" at bounding box center [717, 381] width 25 height 22
click at [779, 344] on img at bounding box center [848, 348] width 158 height 109
click at [585, 367] on img at bounding box center [548, 348] width 158 height 109
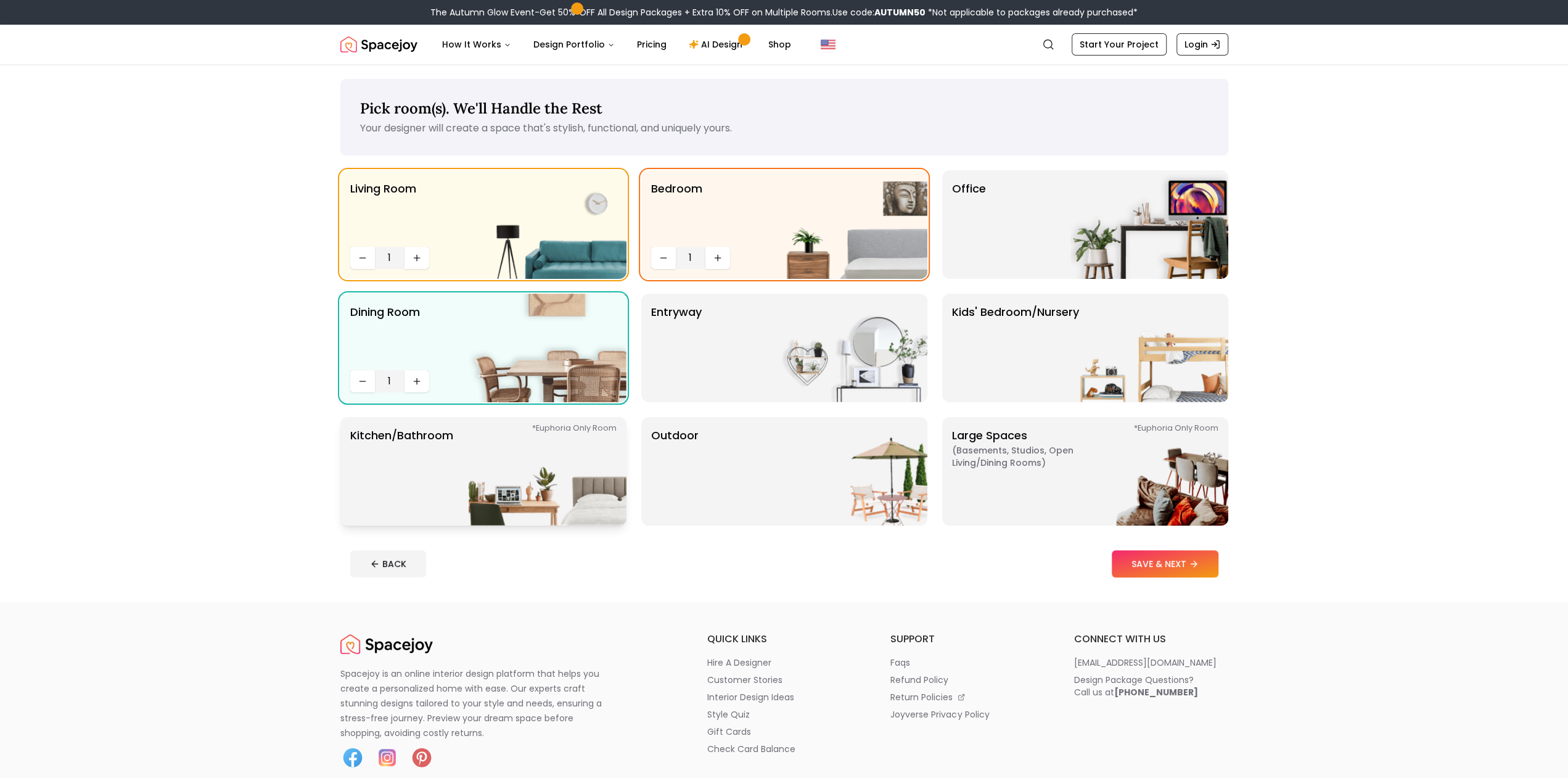
click at [577, 482] on img at bounding box center [548, 471] width 158 height 109
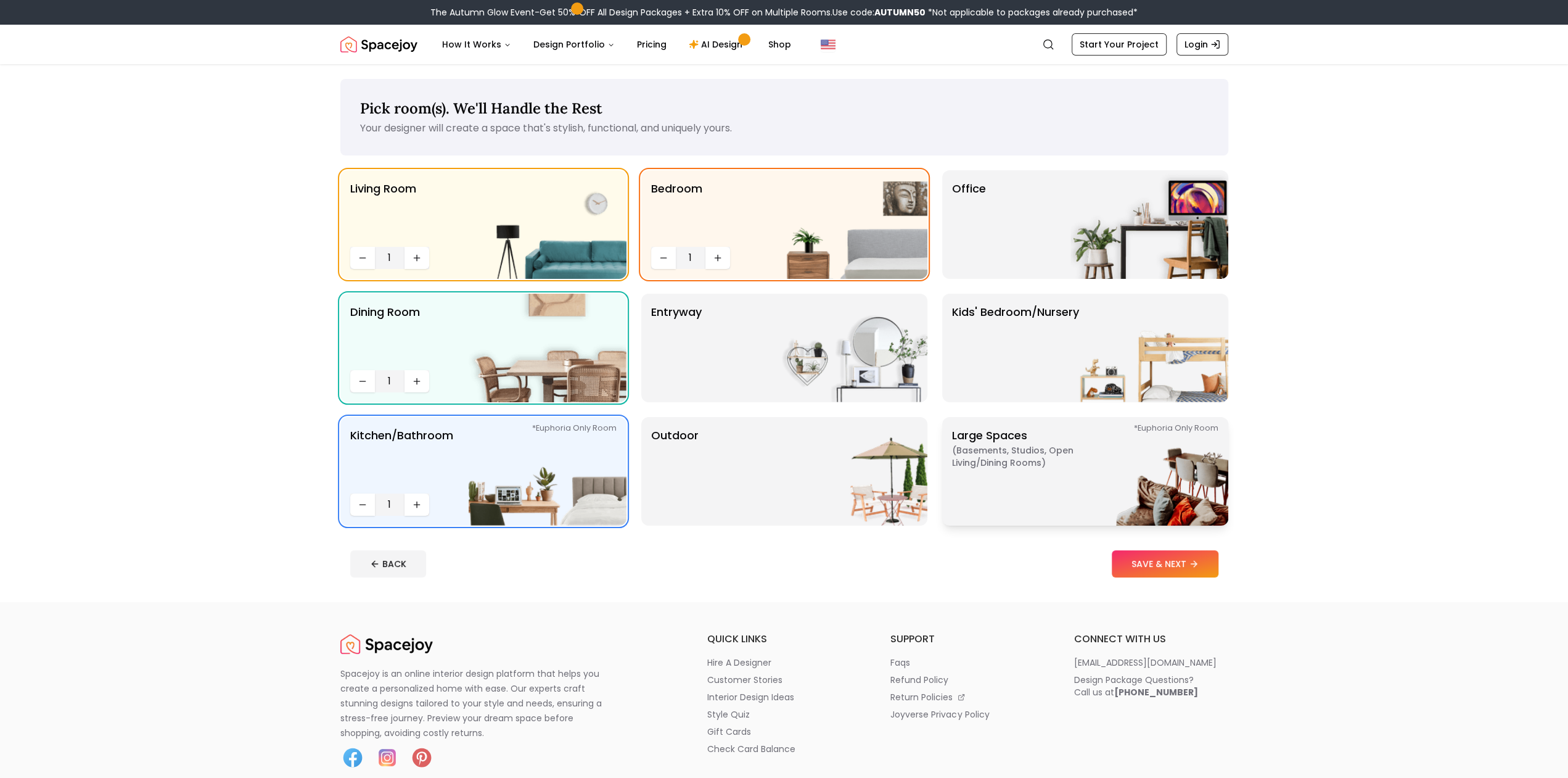
click at [1028, 488] on p "Large Spaces ( Basements, Studios, Open living/dining rooms ) *Euphoria Only Ro…" at bounding box center [1029, 471] width 154 height 89
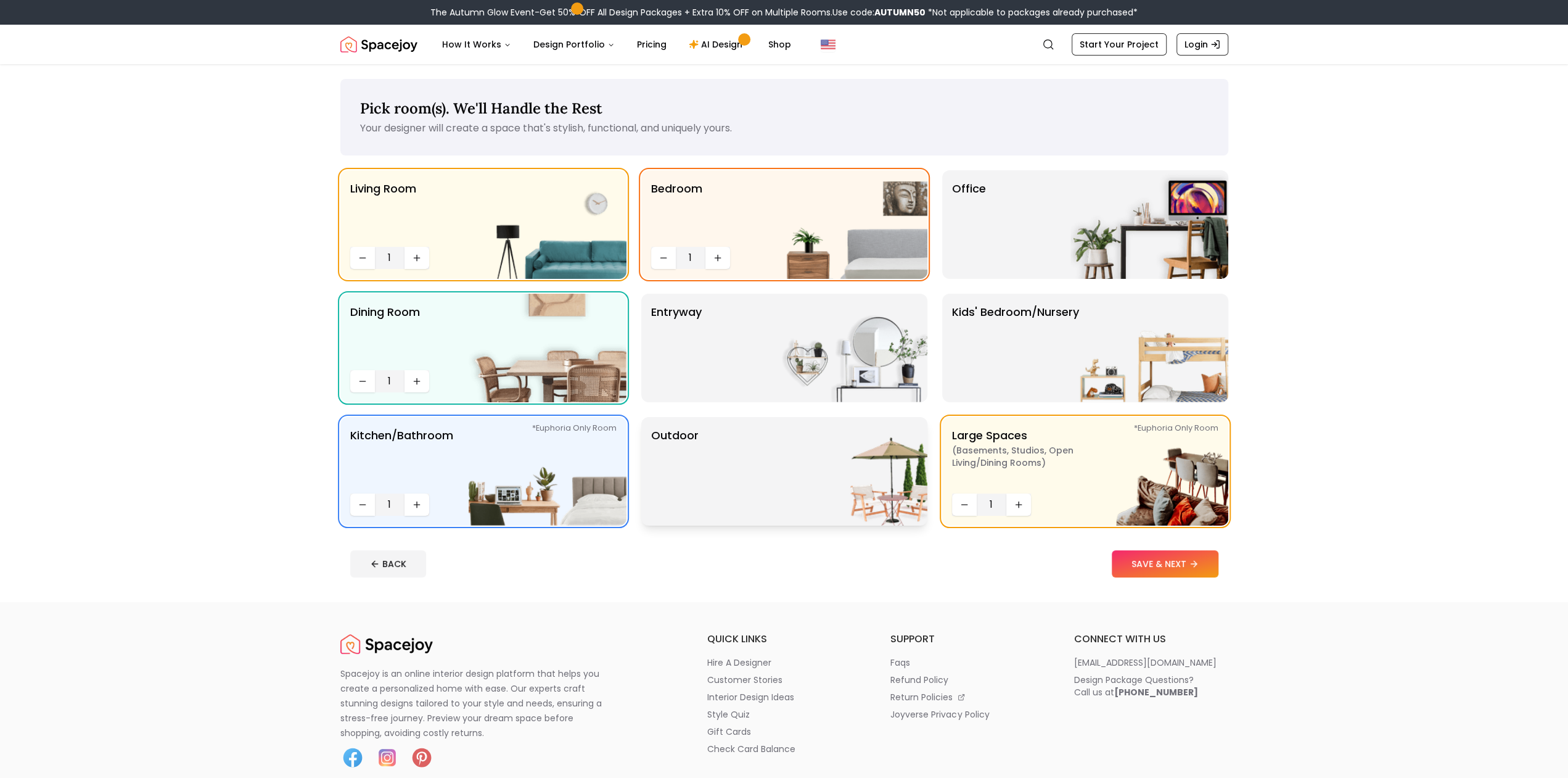
click at [804, 494] on img at bounding box center [848, 471] width 158 height 109
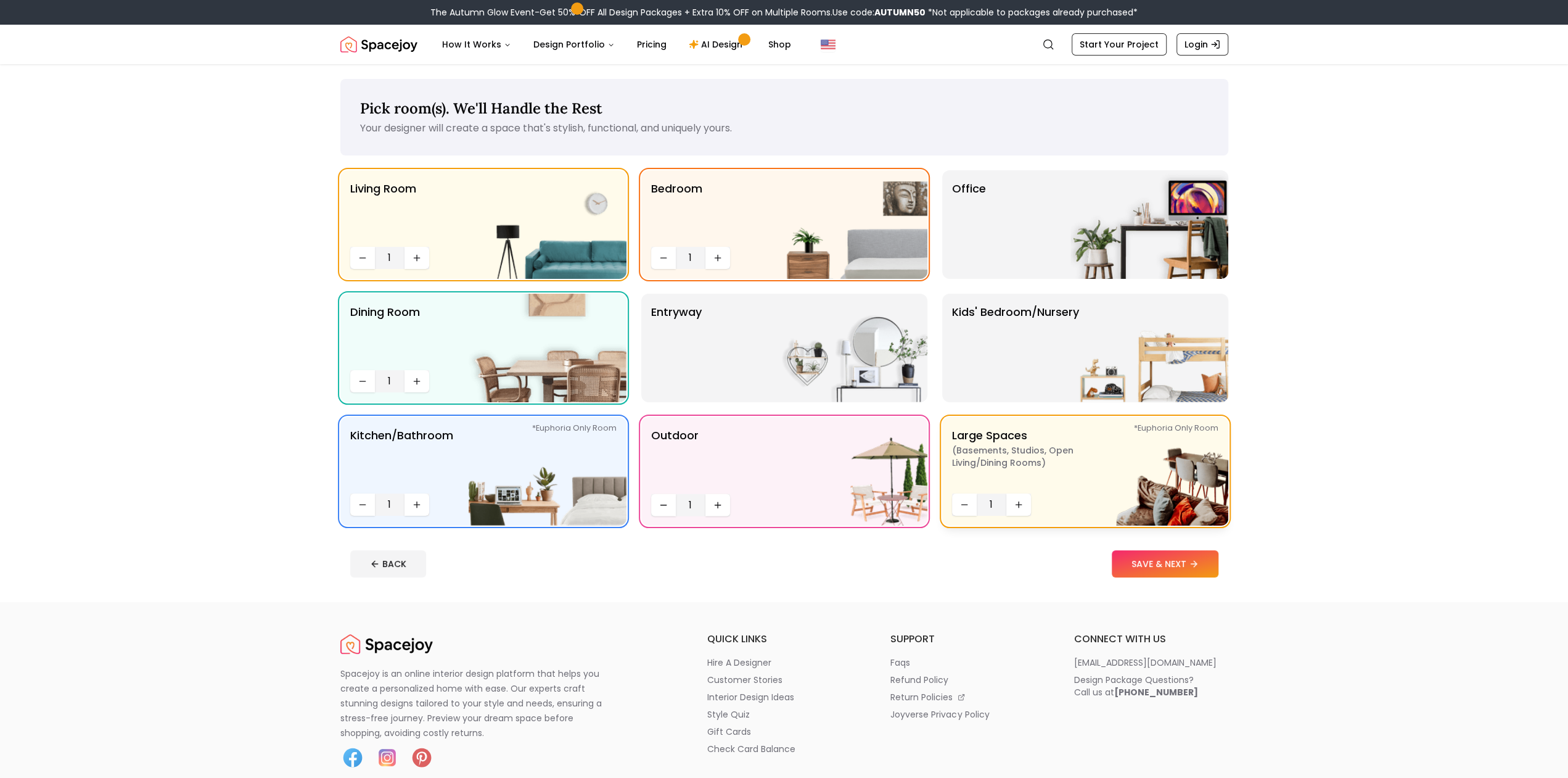
click at [999, 476] on p "Large Spaces ( Basements, Studios, Open living/dining rooms ) *Euphoria Only Ro…" at bounding box center [1029, 457] width 154 height 62
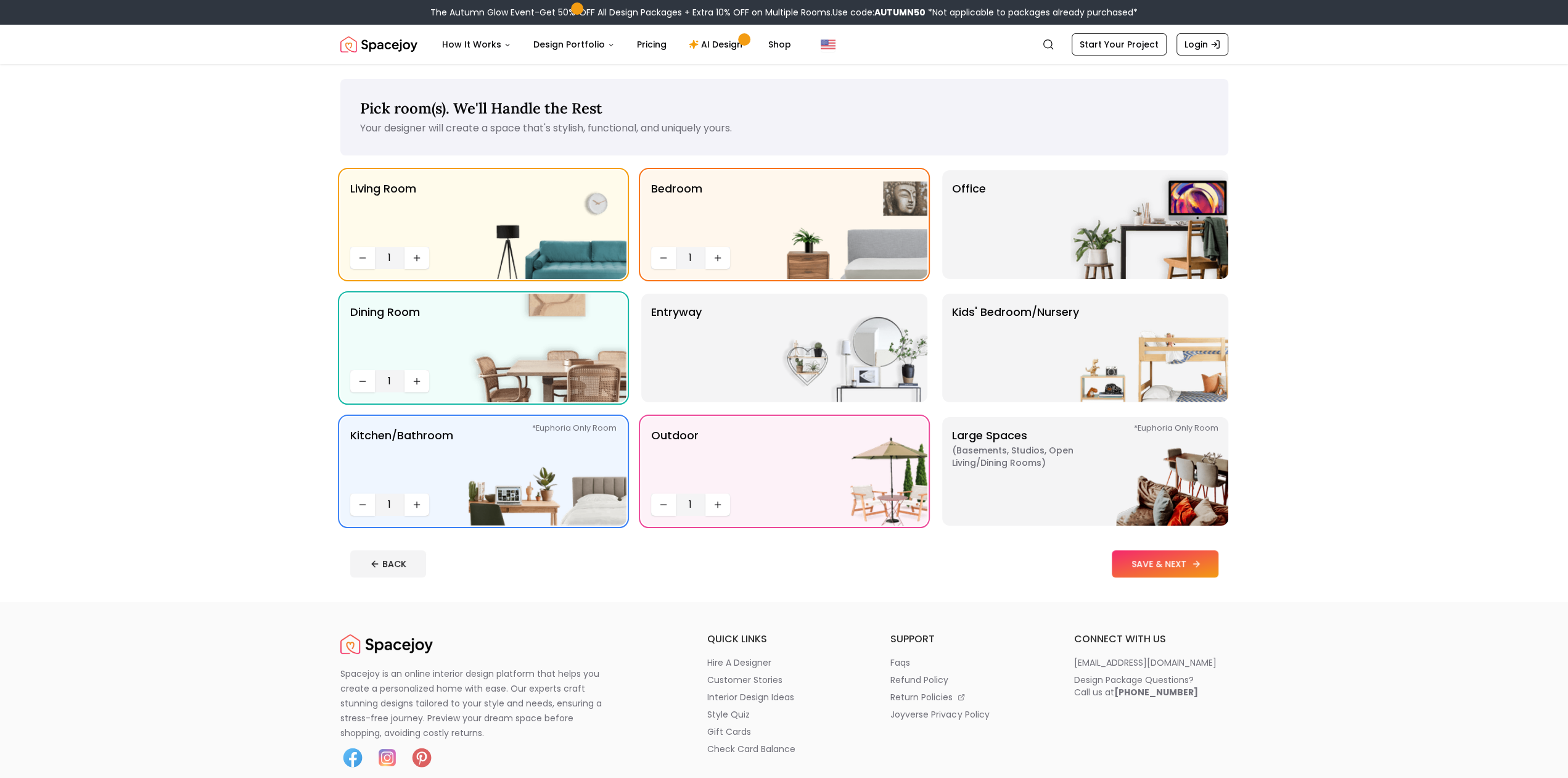
click at [1180, 561] on button "SAVE & NEXT" at bounding box center [1165, 564] width 106 height 27
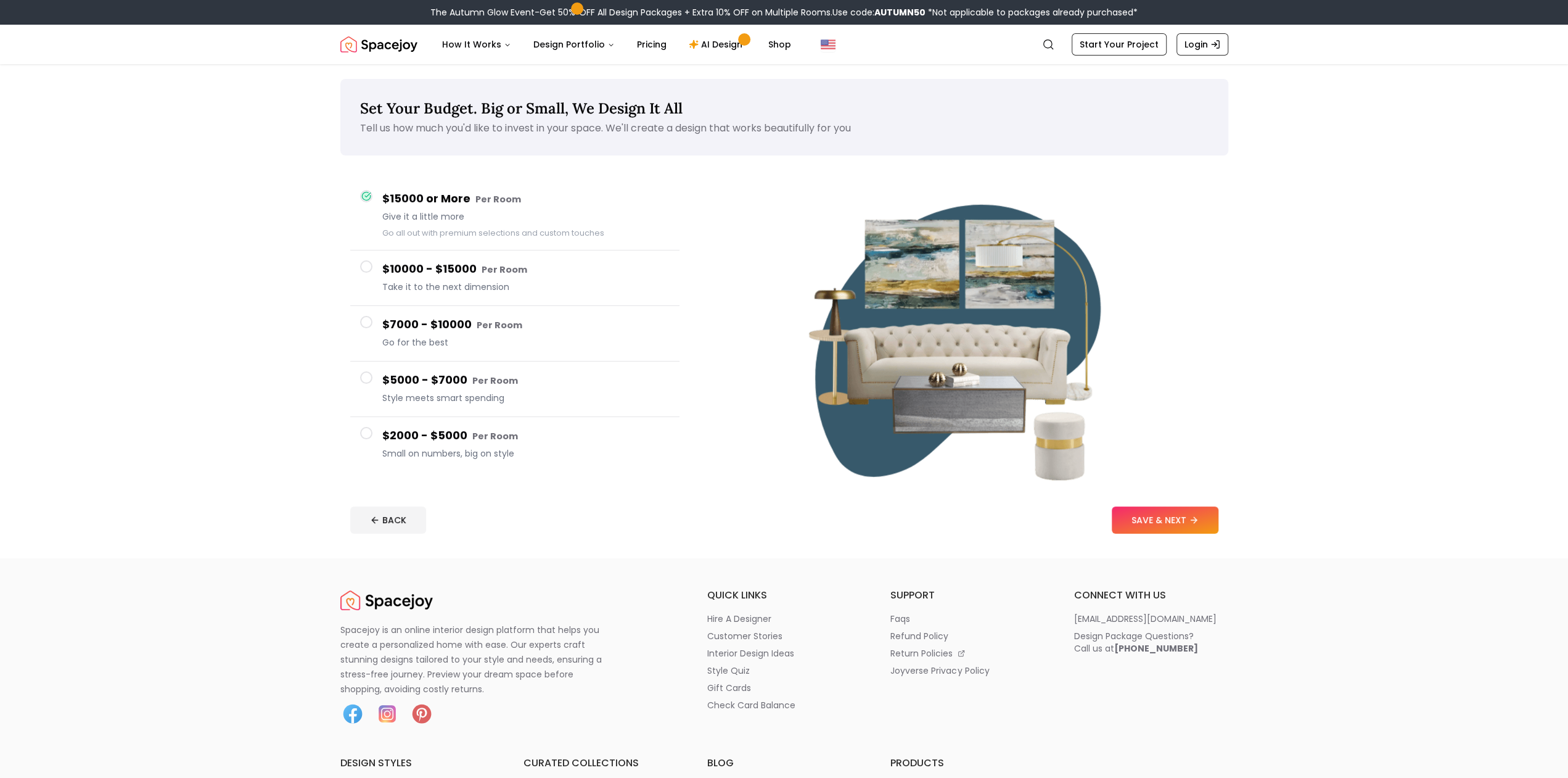
click at [505, 326] on small "Per Room" at bounding box center [499, 325] width 45 height 13
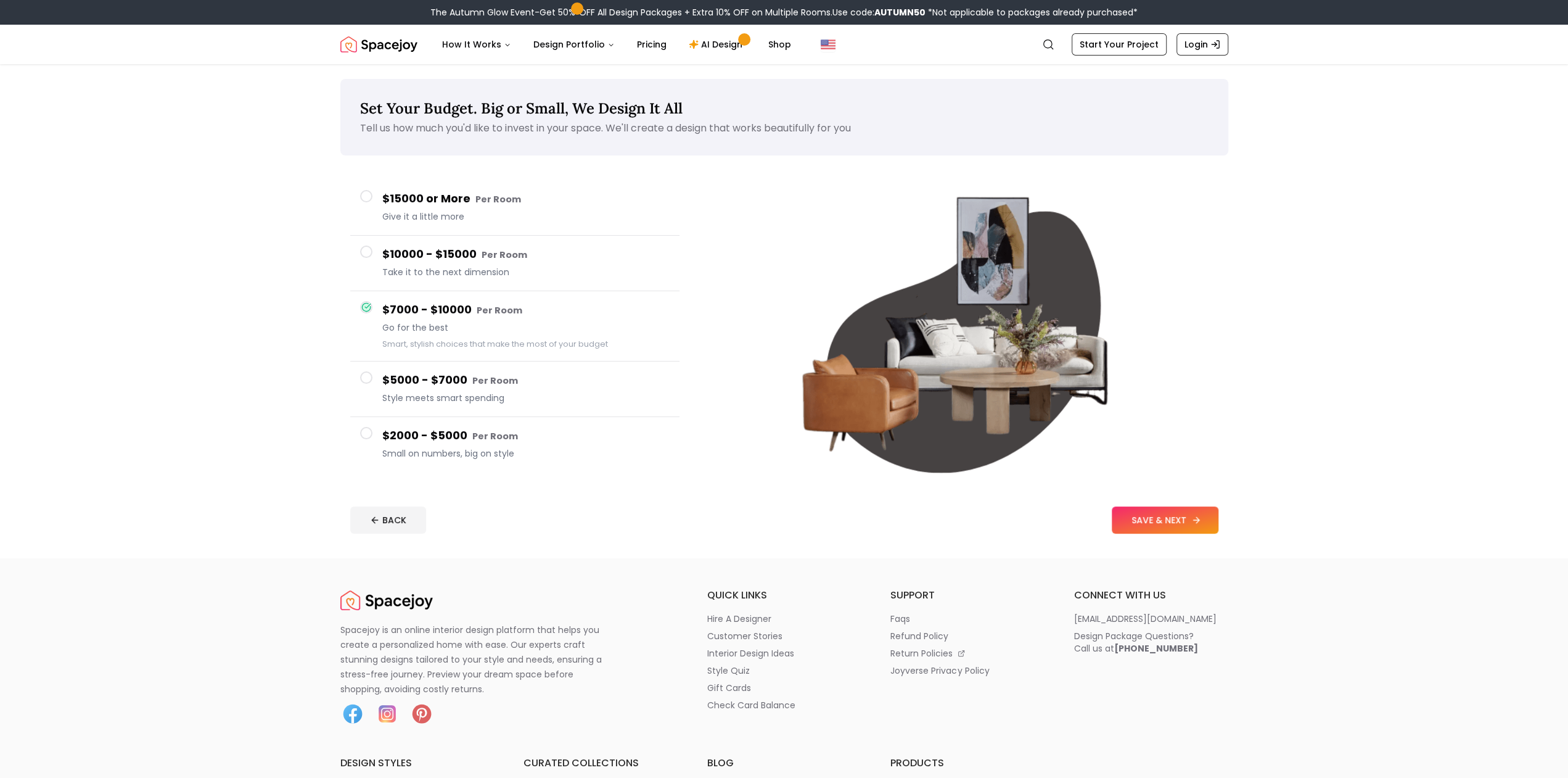
click at [1159, 517] on button "SAVE & NEXT" at bounding box center [1165, 520] width 106 height 27
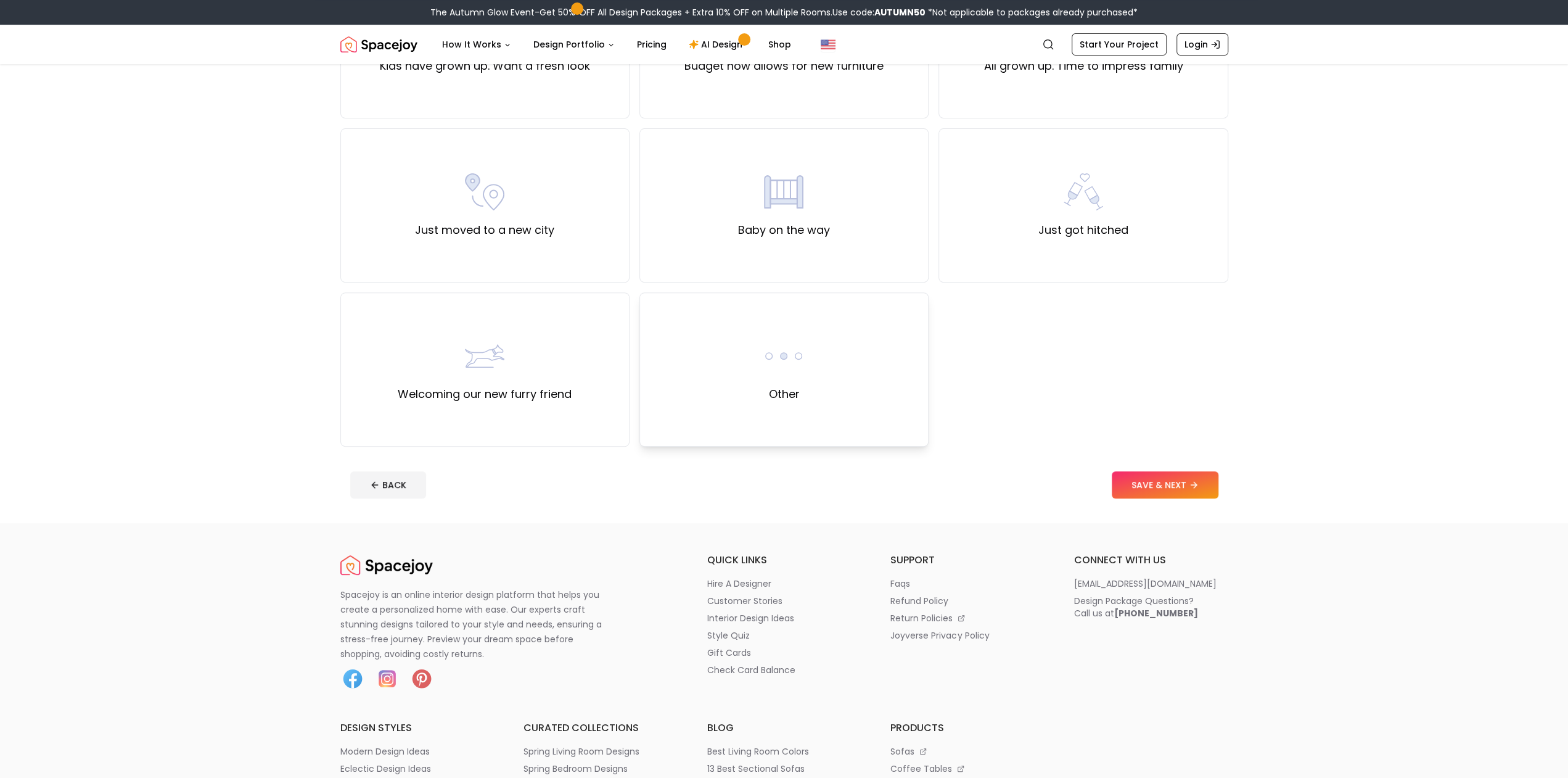
scroll to position [385, 0]
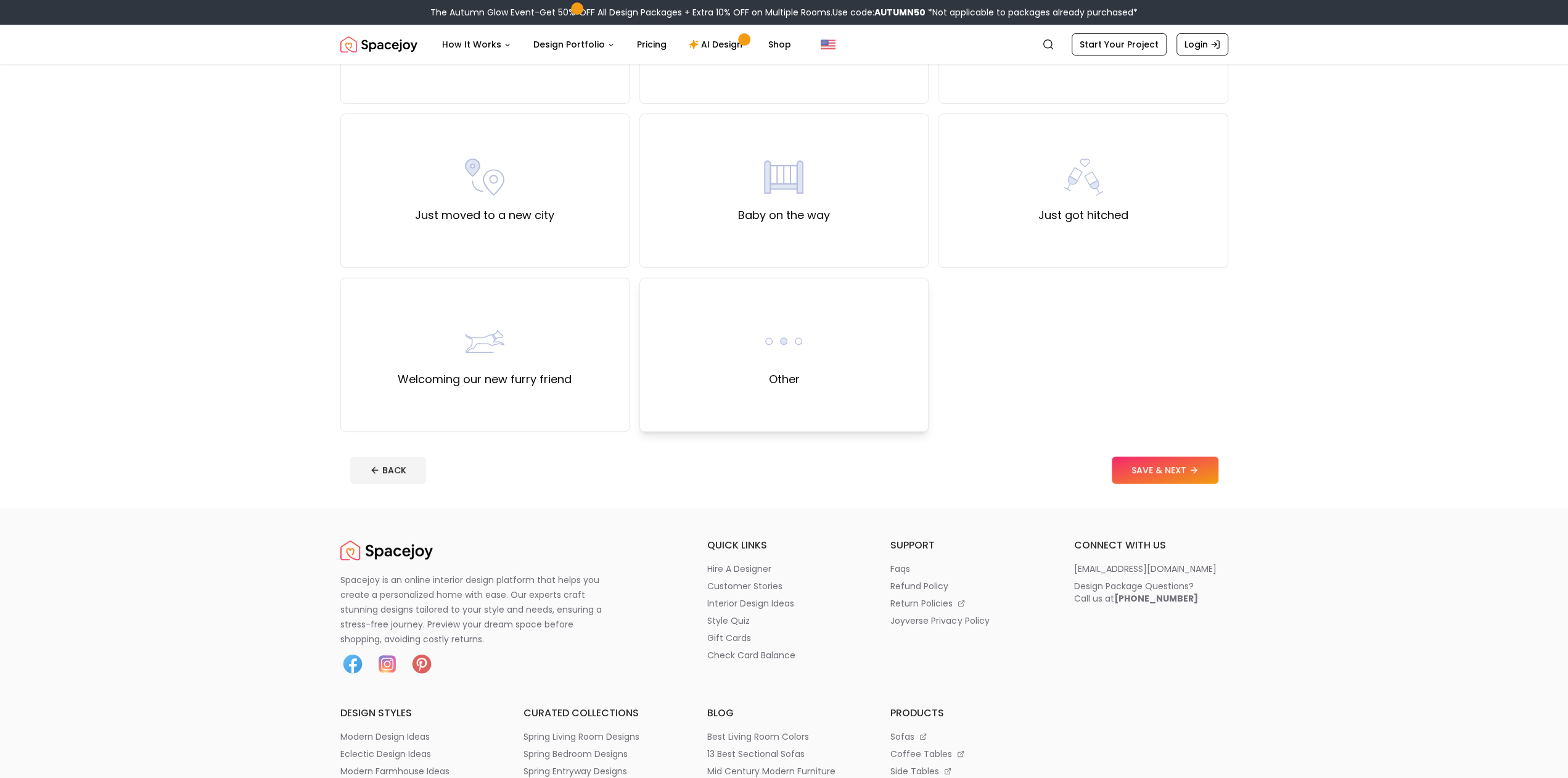
click at [838, 373] on div "Other" at bounding box center [784, 354] width 289 height 154
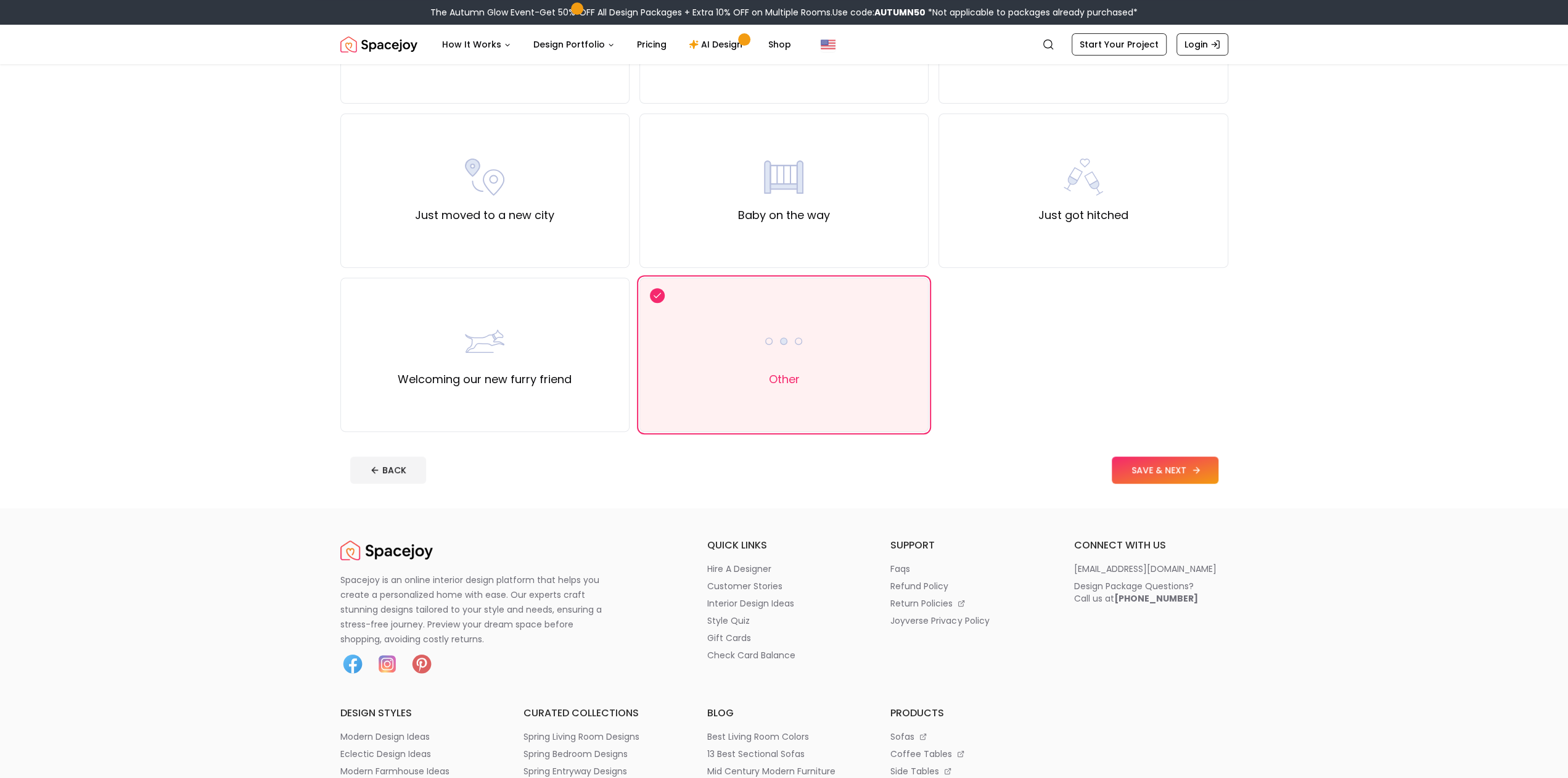
click at [1143, 466] on button "SAVE & NEXT" at bounding box center [1165, 470] width 106 height 27
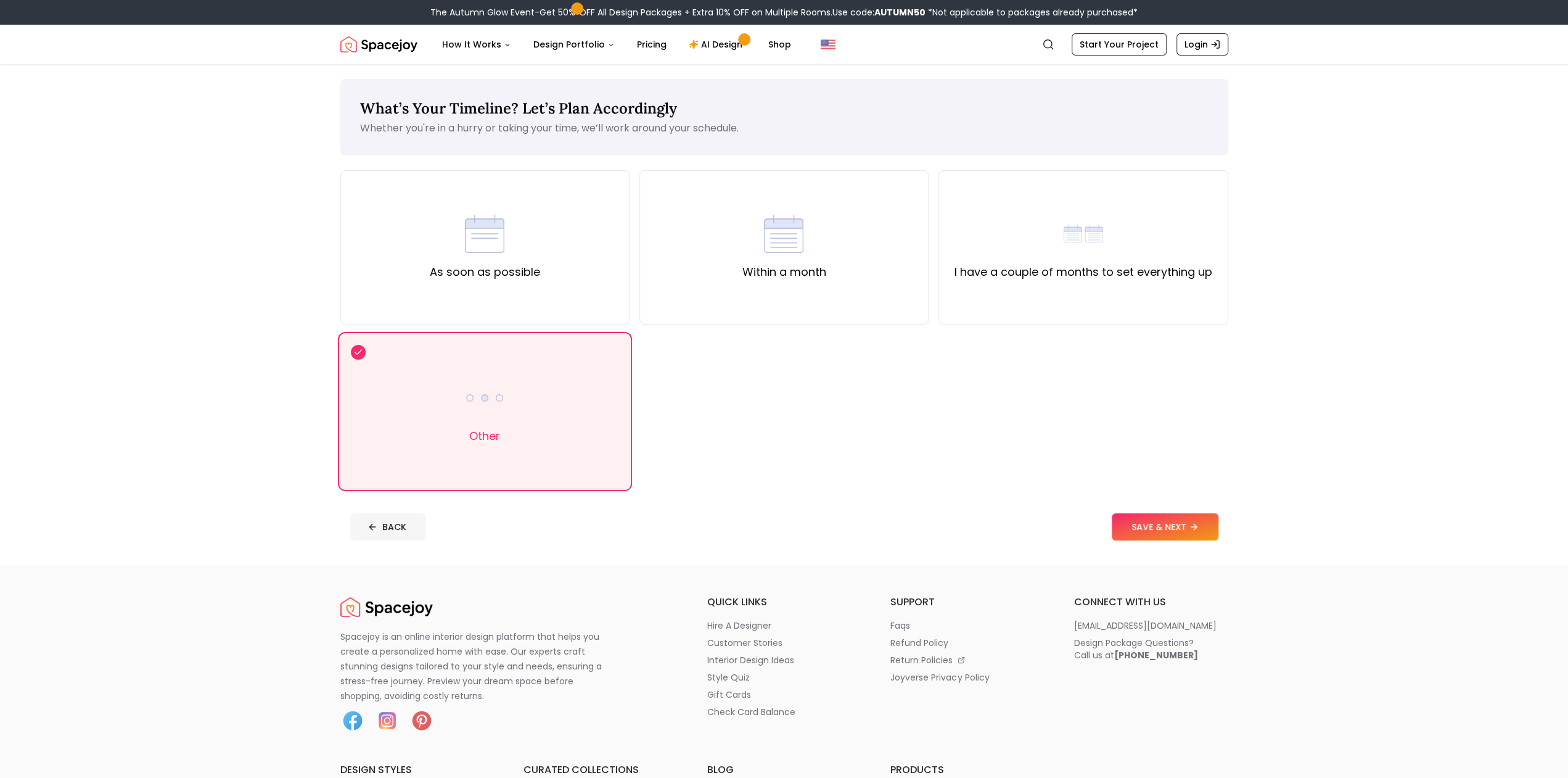
click at [398, 532] on button "BACK" at bounding box center [388, 526] width 76 height 27
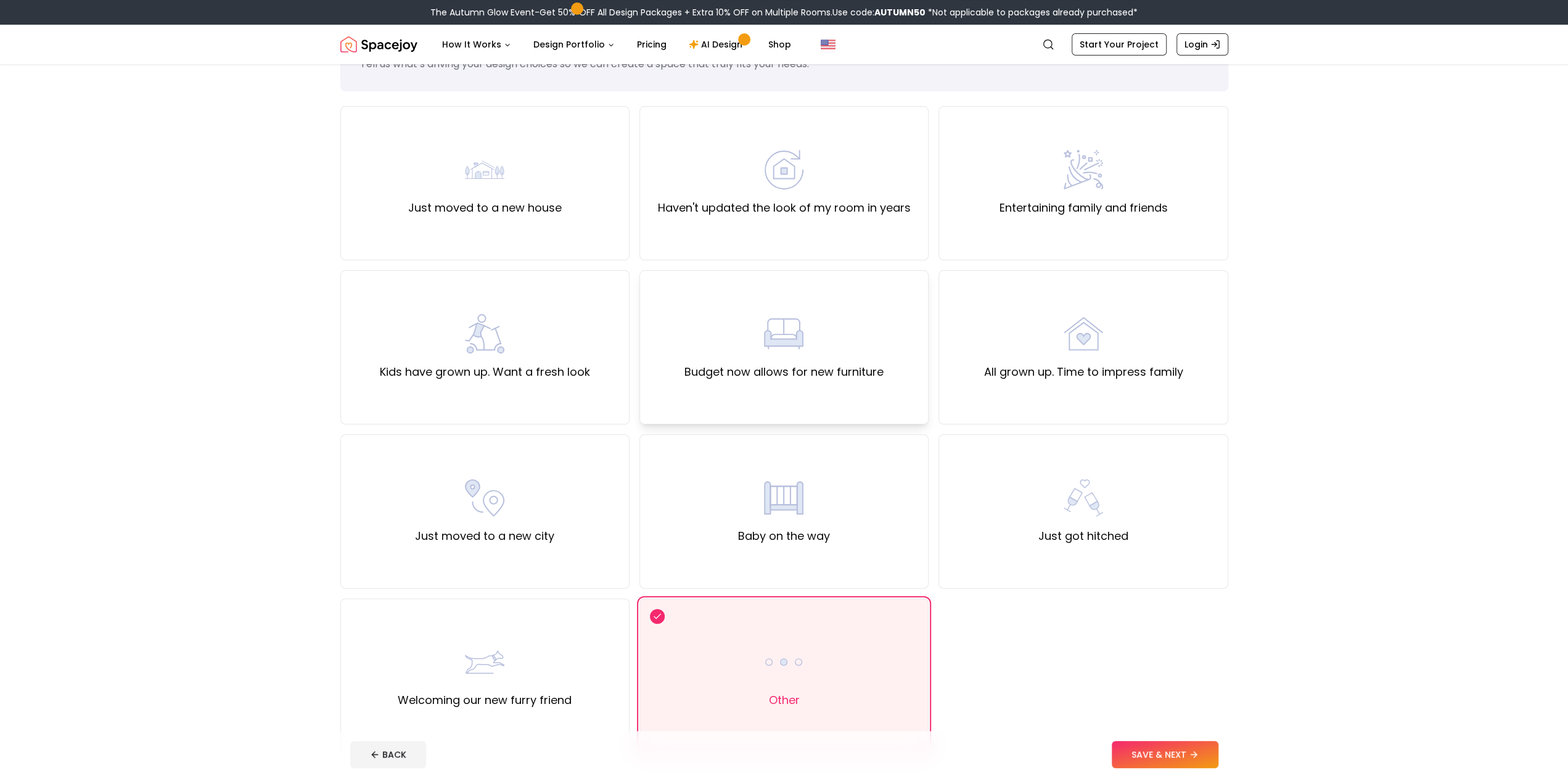
scroll to position [193, 0]
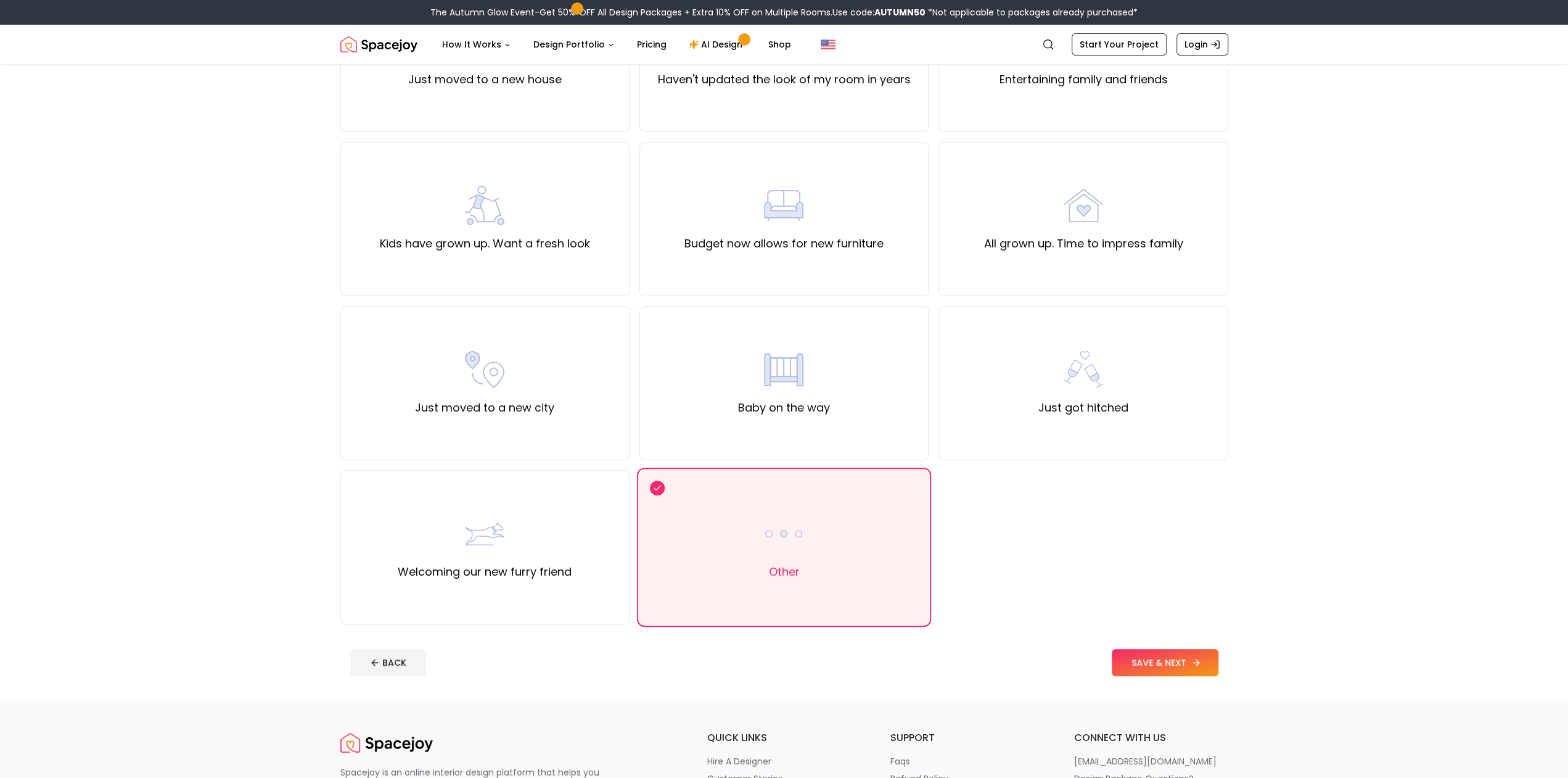
click at [1153, 660] on button "SAVE & NEXT" at bounding box center [1165, 663] width 106 height 27
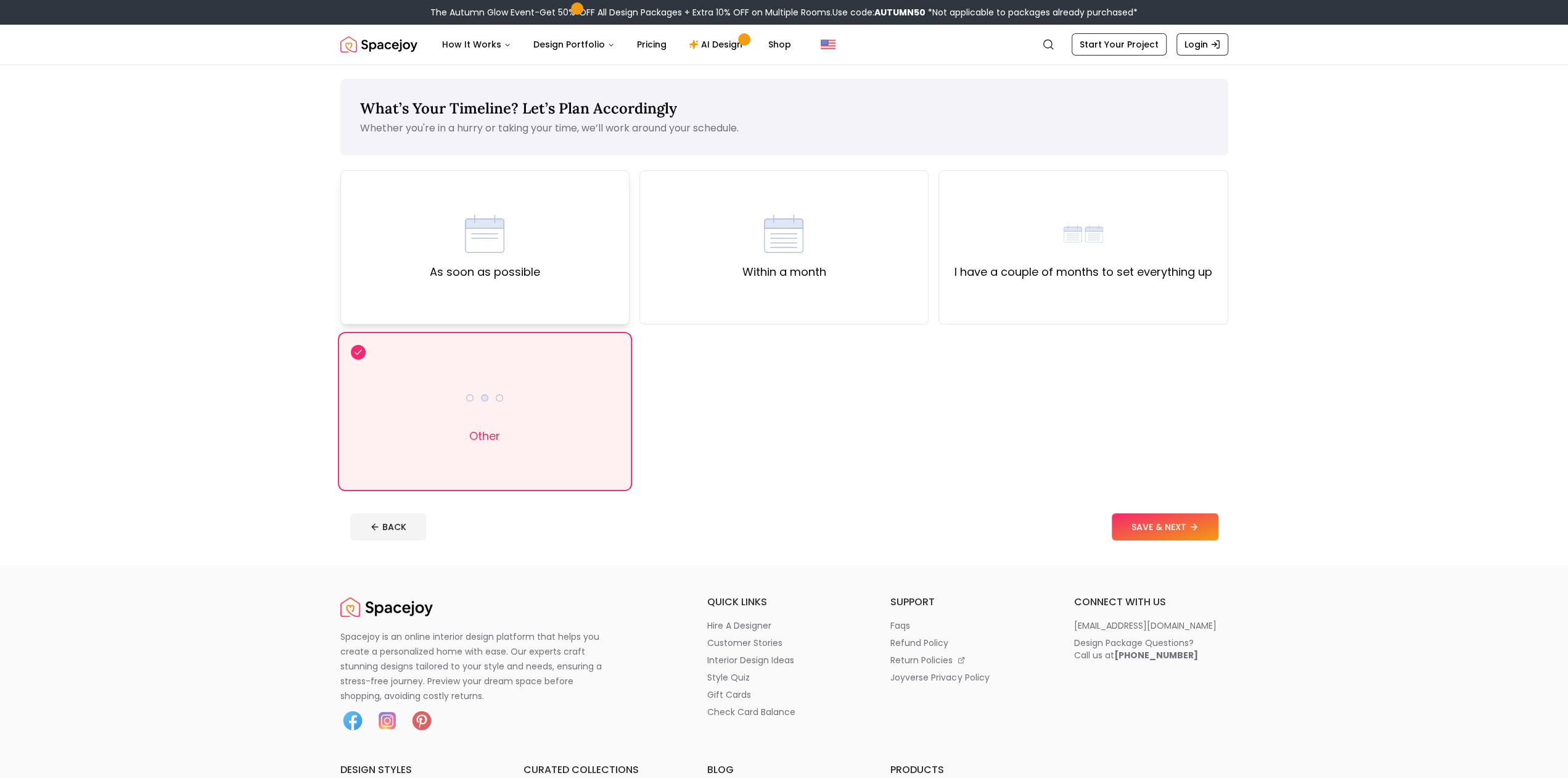
click at [567, 274] on div "As soon as possible" at bounding box center [484, 247] width 289 height 154
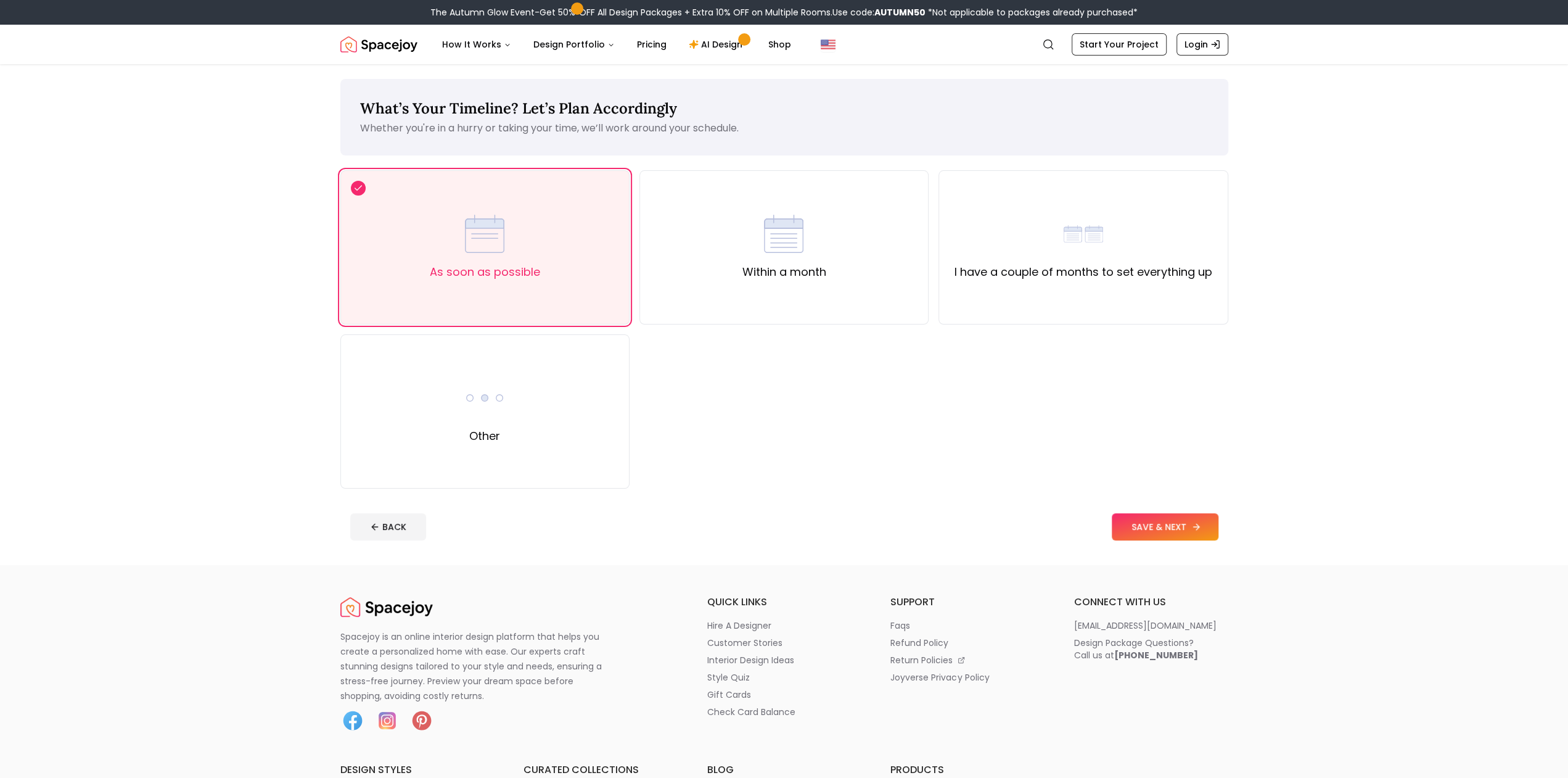
click at [1139, 528] on button "SAVE & NEXT" at bounding box center [1165, 526] width 106 height 27
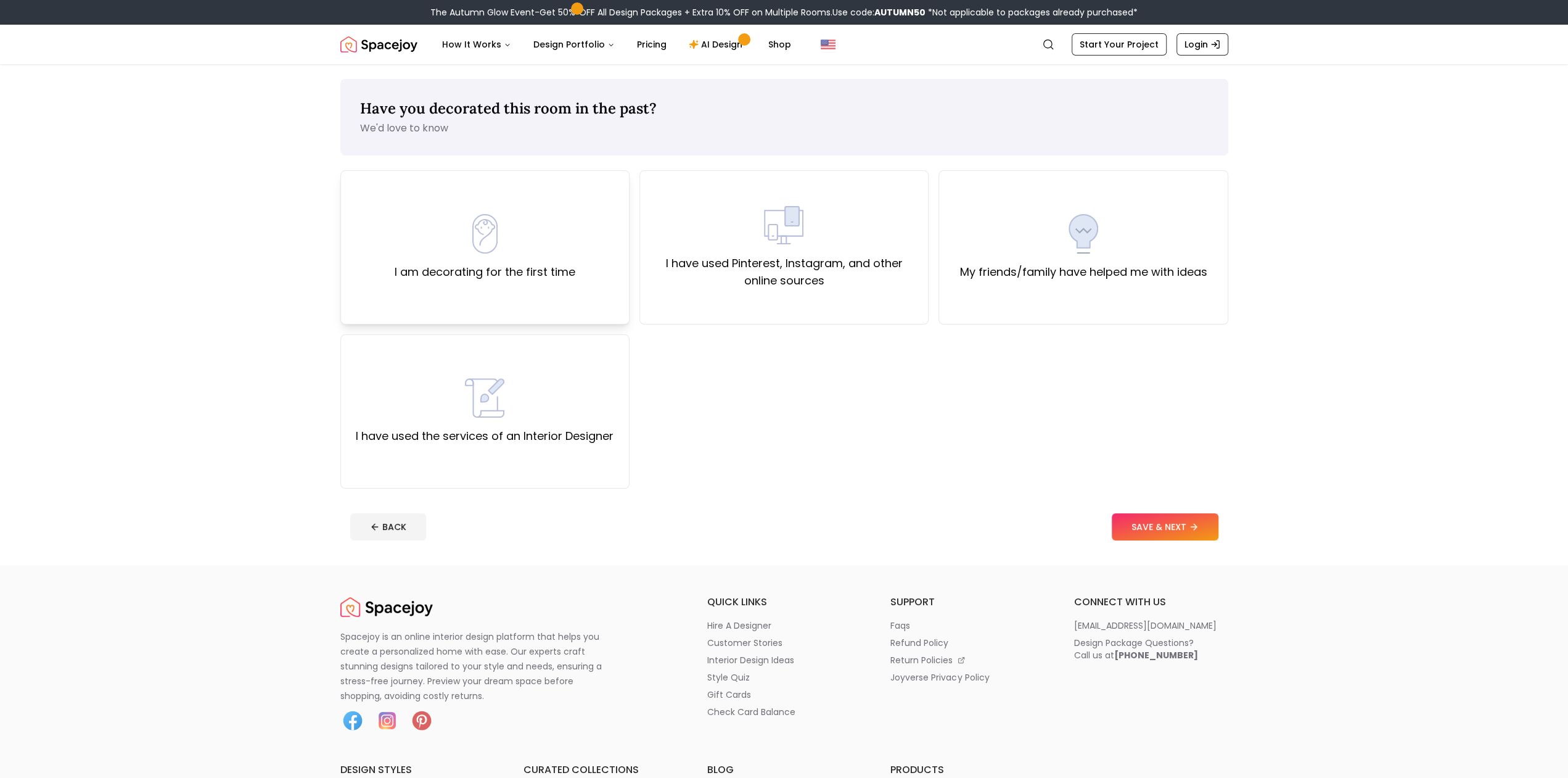
click at [610, 308] on div "I am decorating for the first time" at bounding box center [484, 247] width 289 height 154
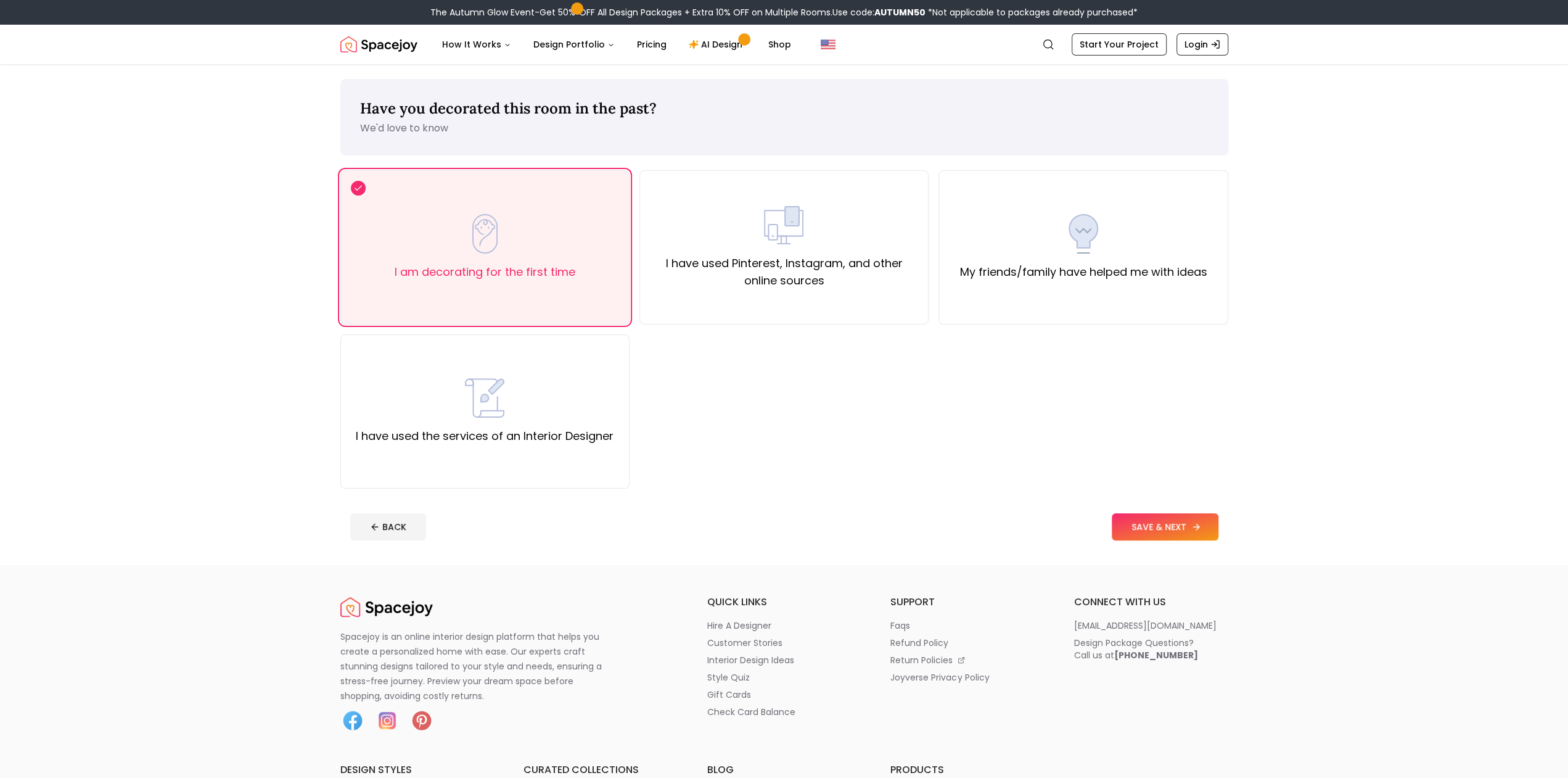
click at [1145, 511] on footer "BACK SAVE & NEXT" at bounding box center [784, 526] width 888 height 47
click at [1003, 305] on div "My friends/family have helped me with ideas" at bounding box center [1083, 247] width 289 height 154
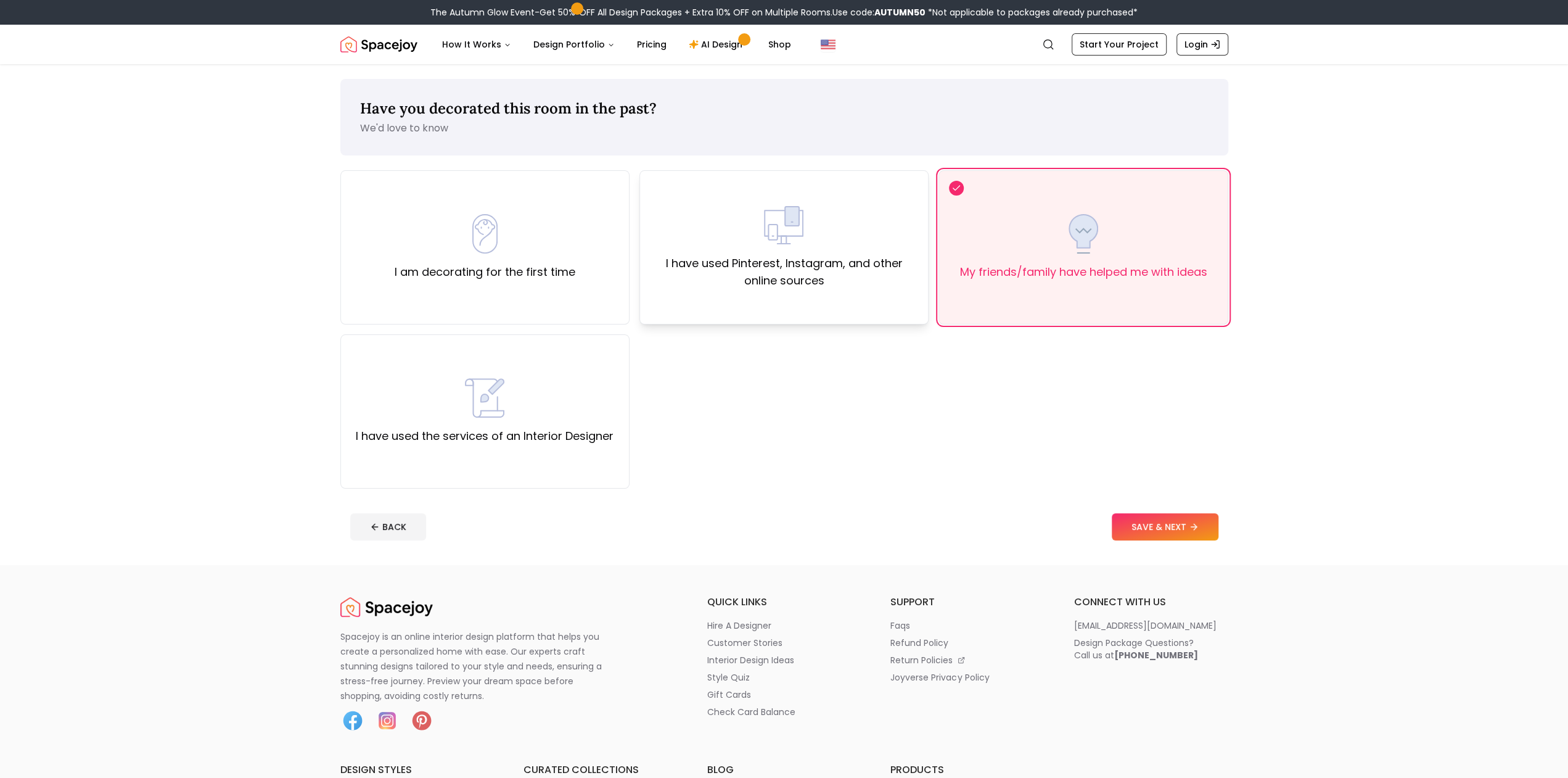
click at [892, 304] on div "I have used Pinterest, Instagram, and other online sources" at bounding box center [784, 247] width 289 height 154
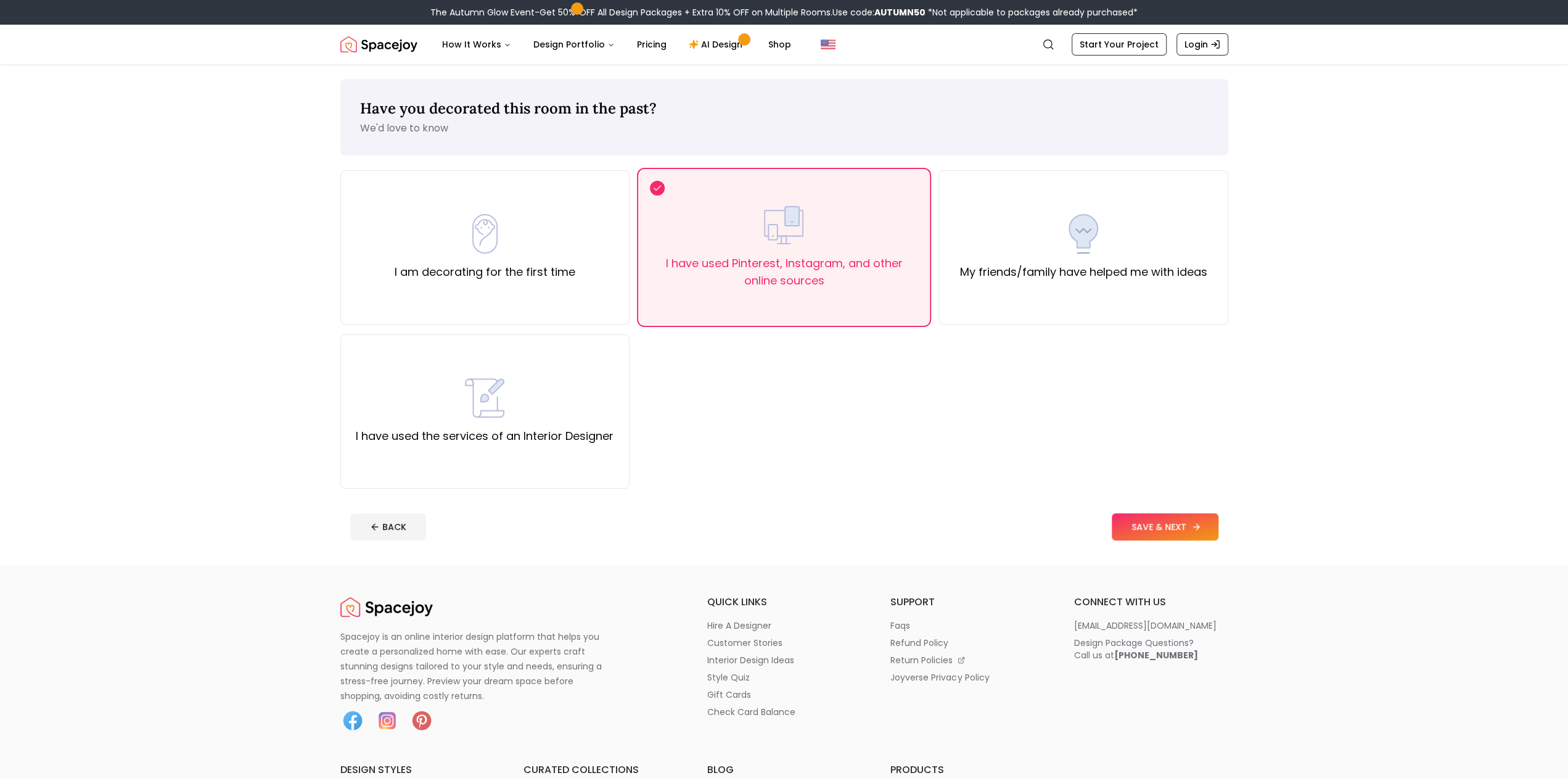
click at [1147, 531] on button "SAVE & NEXT" at bounding box center [1165, 526] width 106 height 27
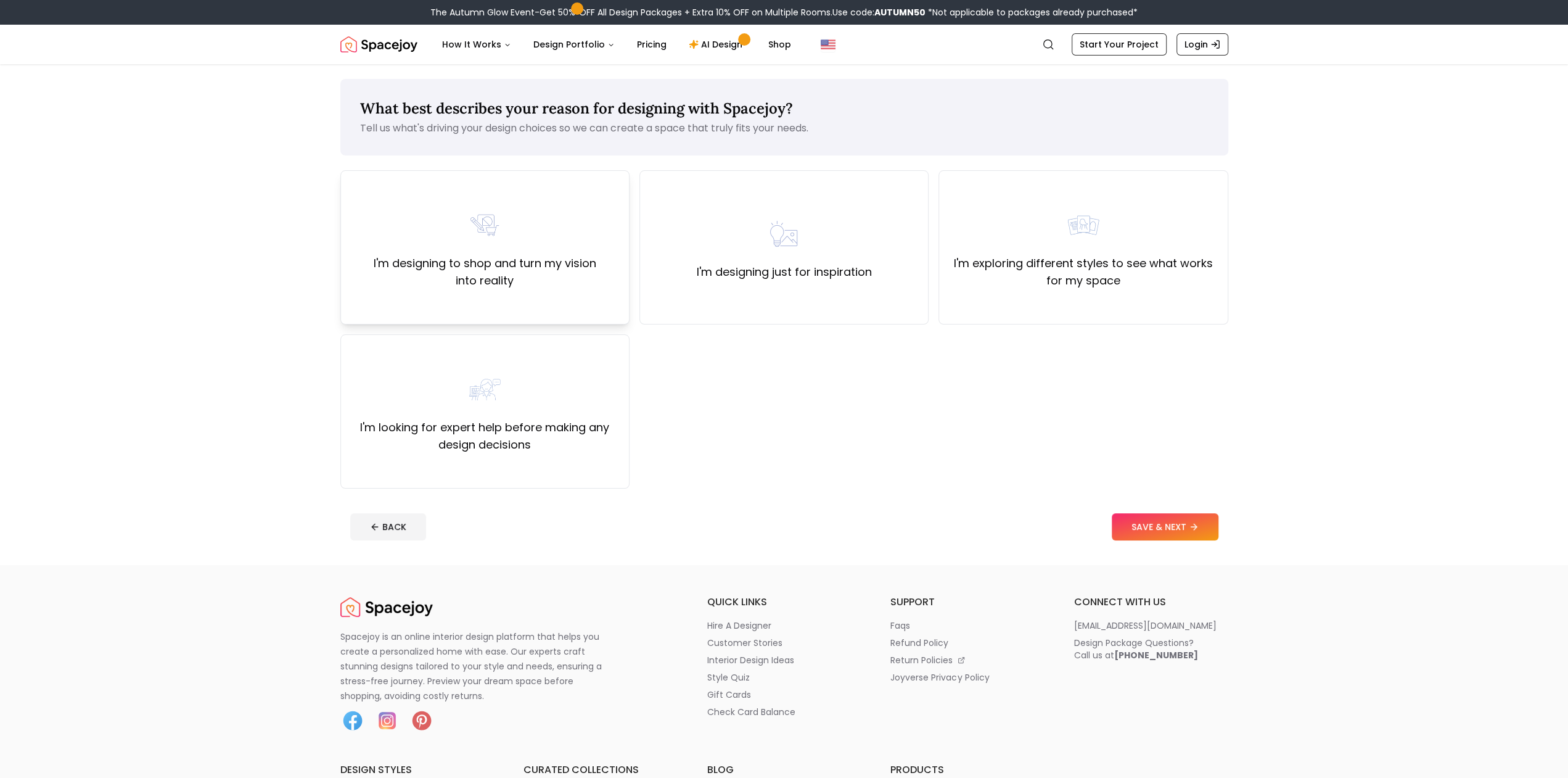
click at [550, 277] on label "I'm designing to shop and turn my vision into reality" at bounding box center [485, 272] width 268 height 34
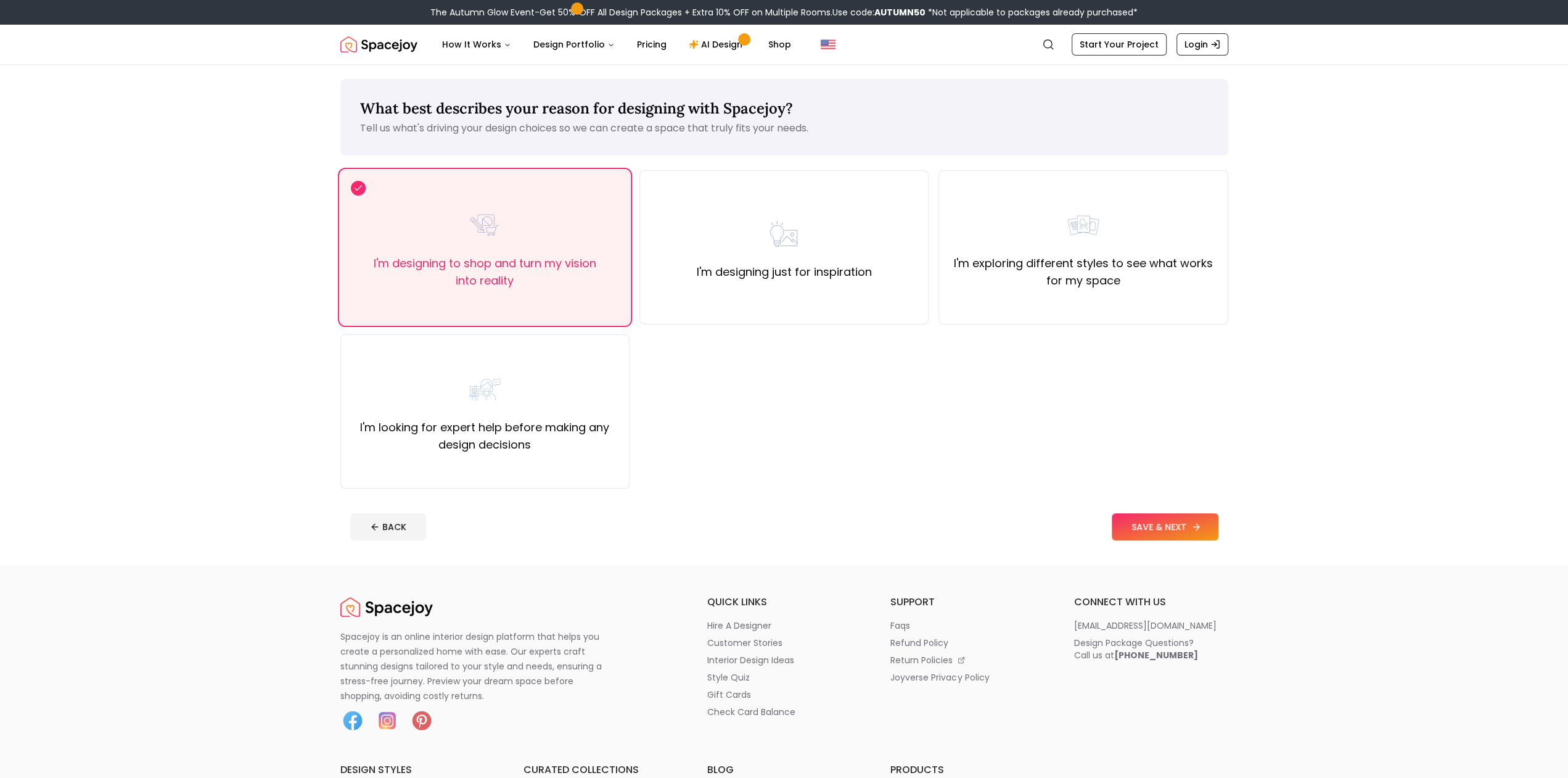
click at [1129, 527] on button "SAVE & NEXT" at bounding box center [1165, 526] width 106 height 27
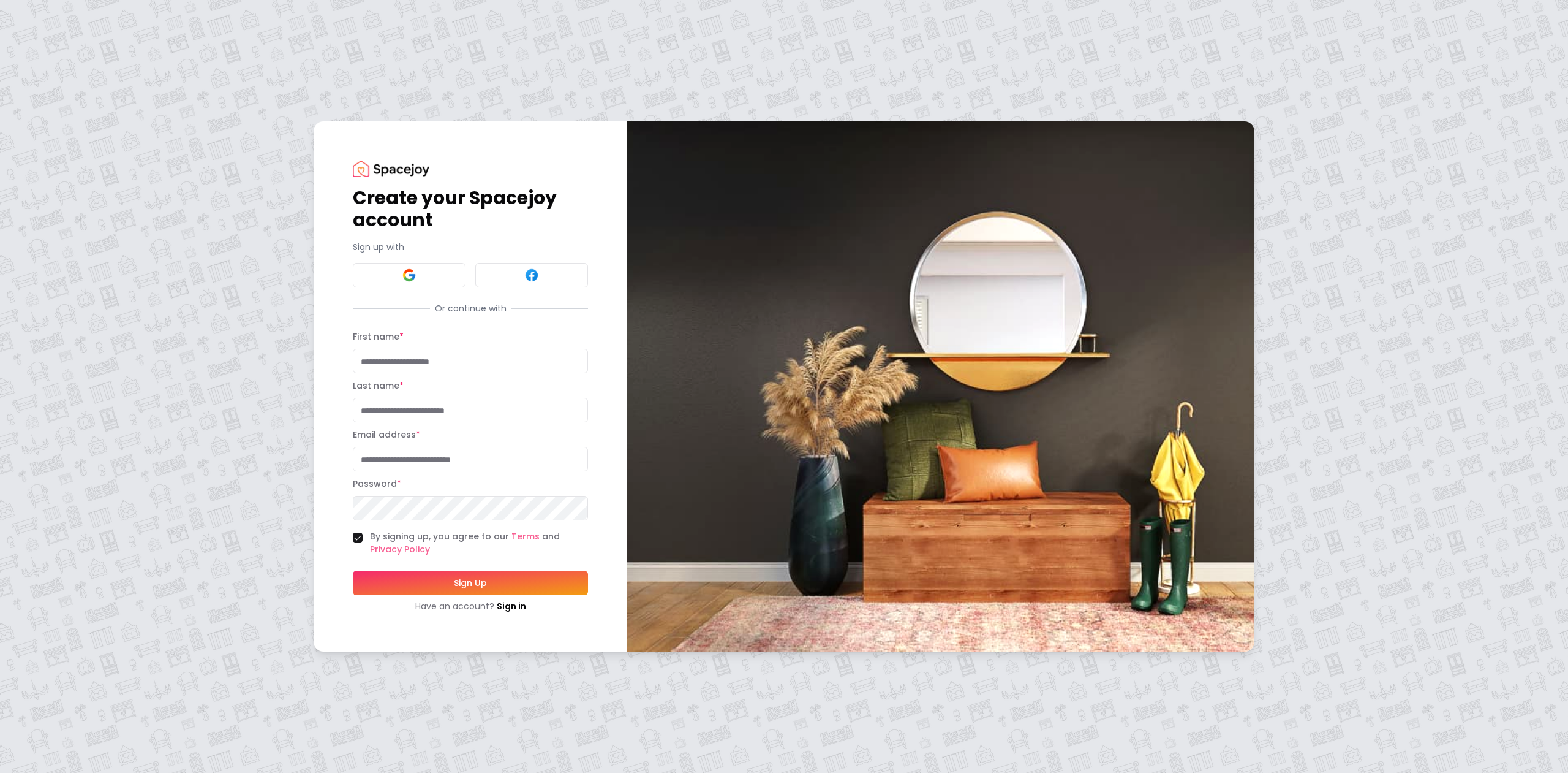
click at [424, 365] on input "First name *" at bounding box center [470, 361] width 235 height 24
type input "***"
type input "**********"
click at [494, 581] on button "Sign Up" at bounding box center [470, 583] width 235 height 24
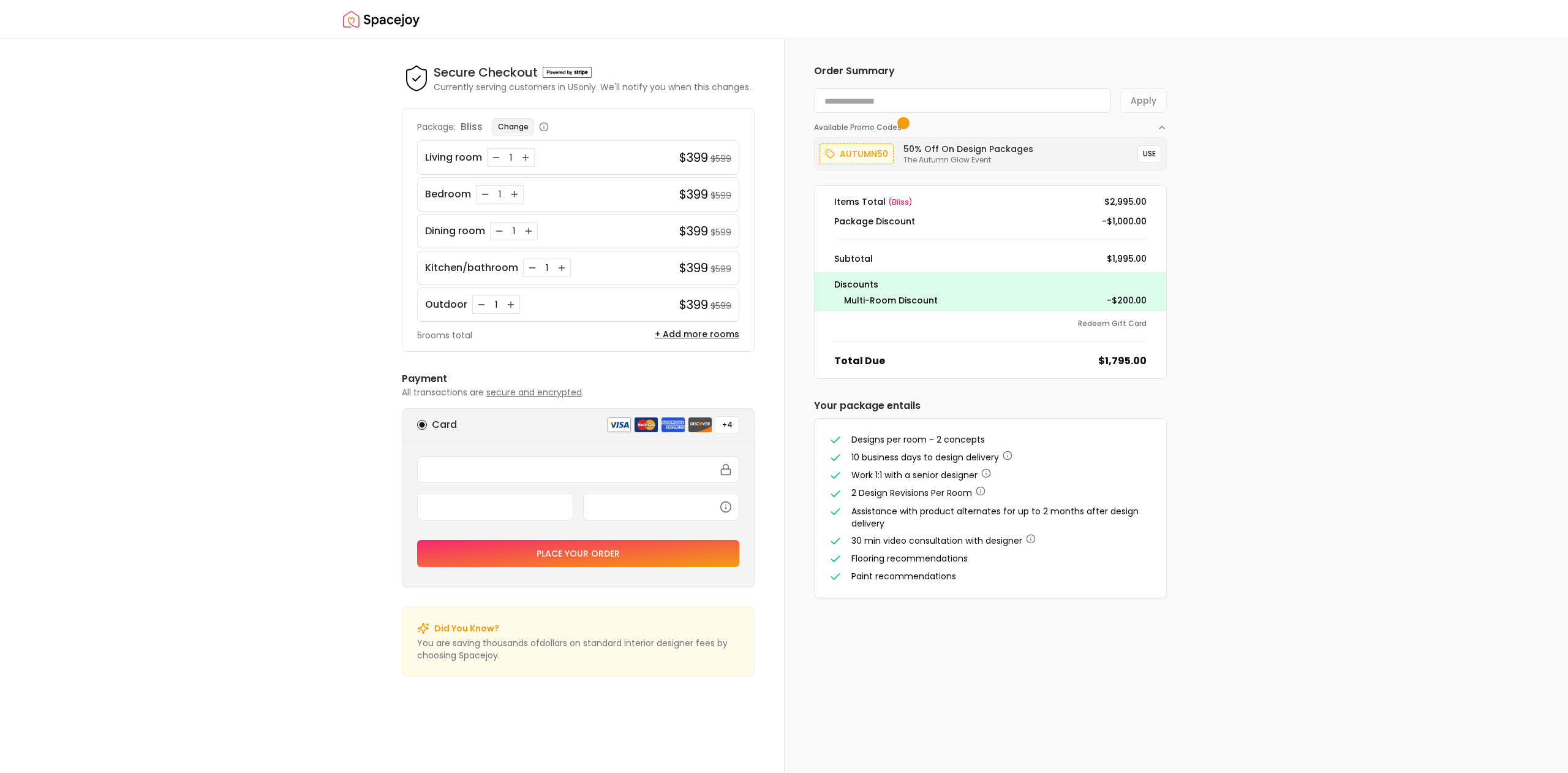
click at [515, 129] on button "Change" at bounding box center [513, 126] width 41 height 17
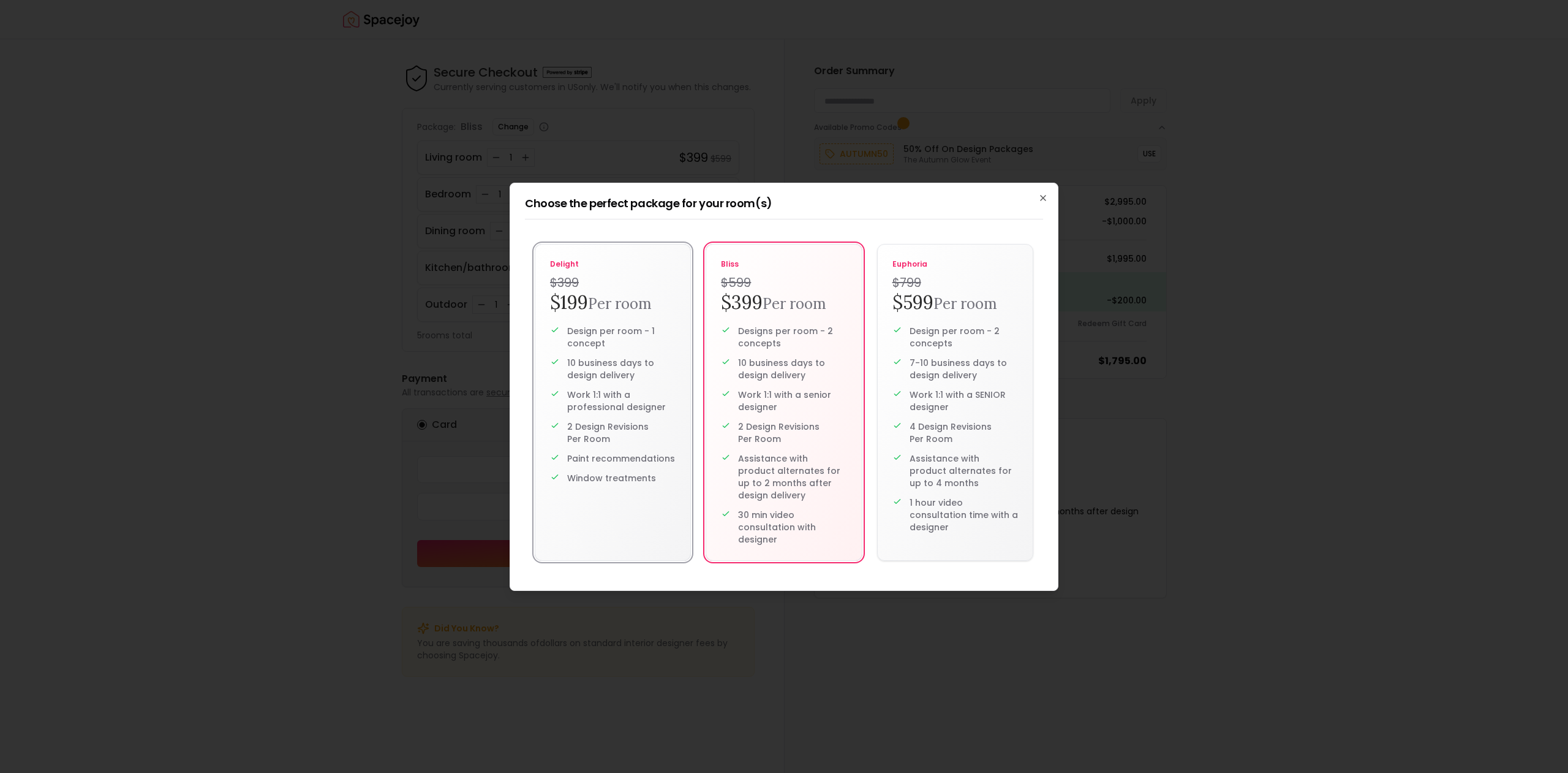
click at [656, 293] on h2 "$199 Per room" at bounding box center [613, 303] width 126 height 24
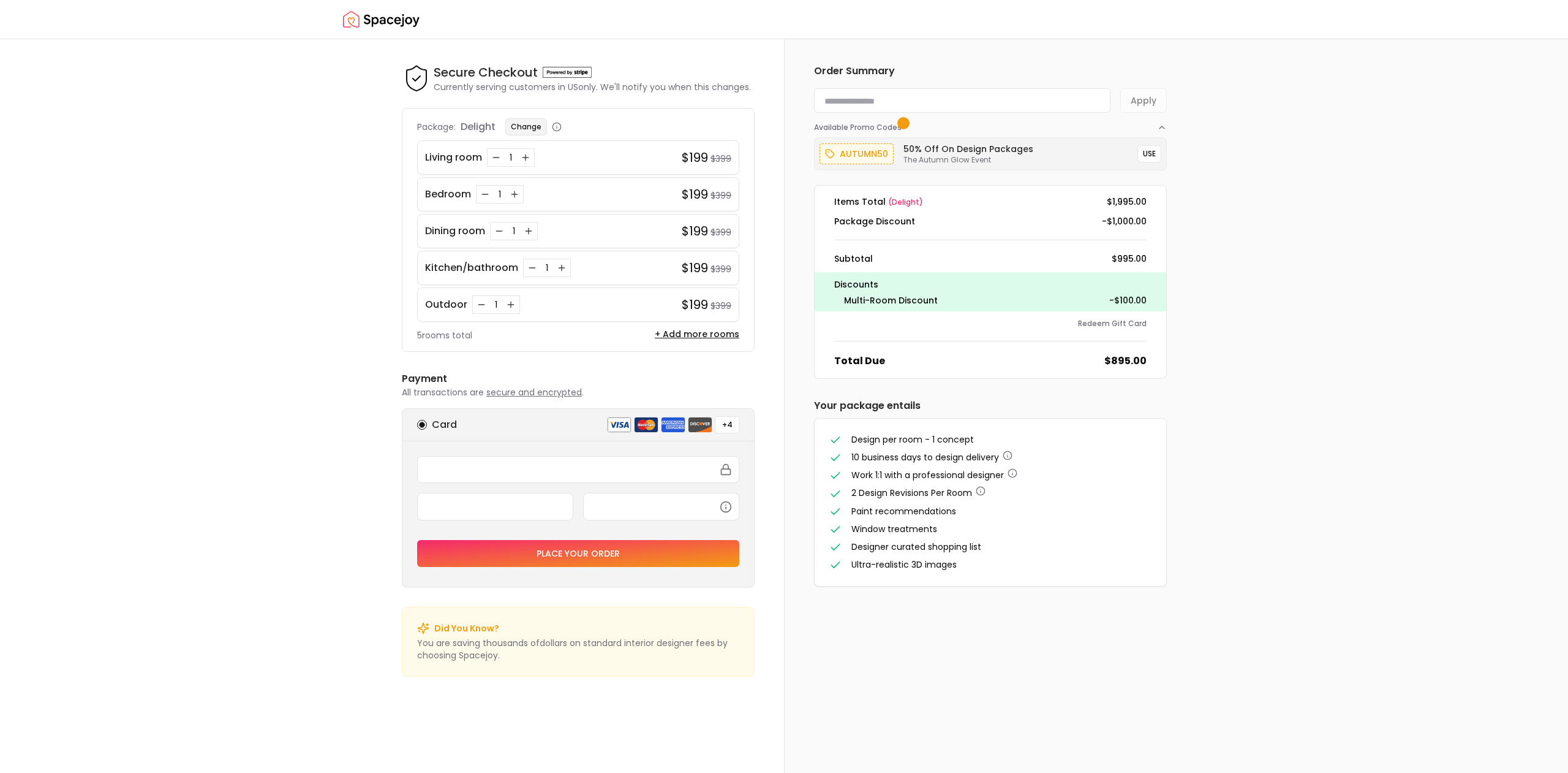
click at [536, 129] on button "Change" at bounding box center [526, 126] width 41 height 17
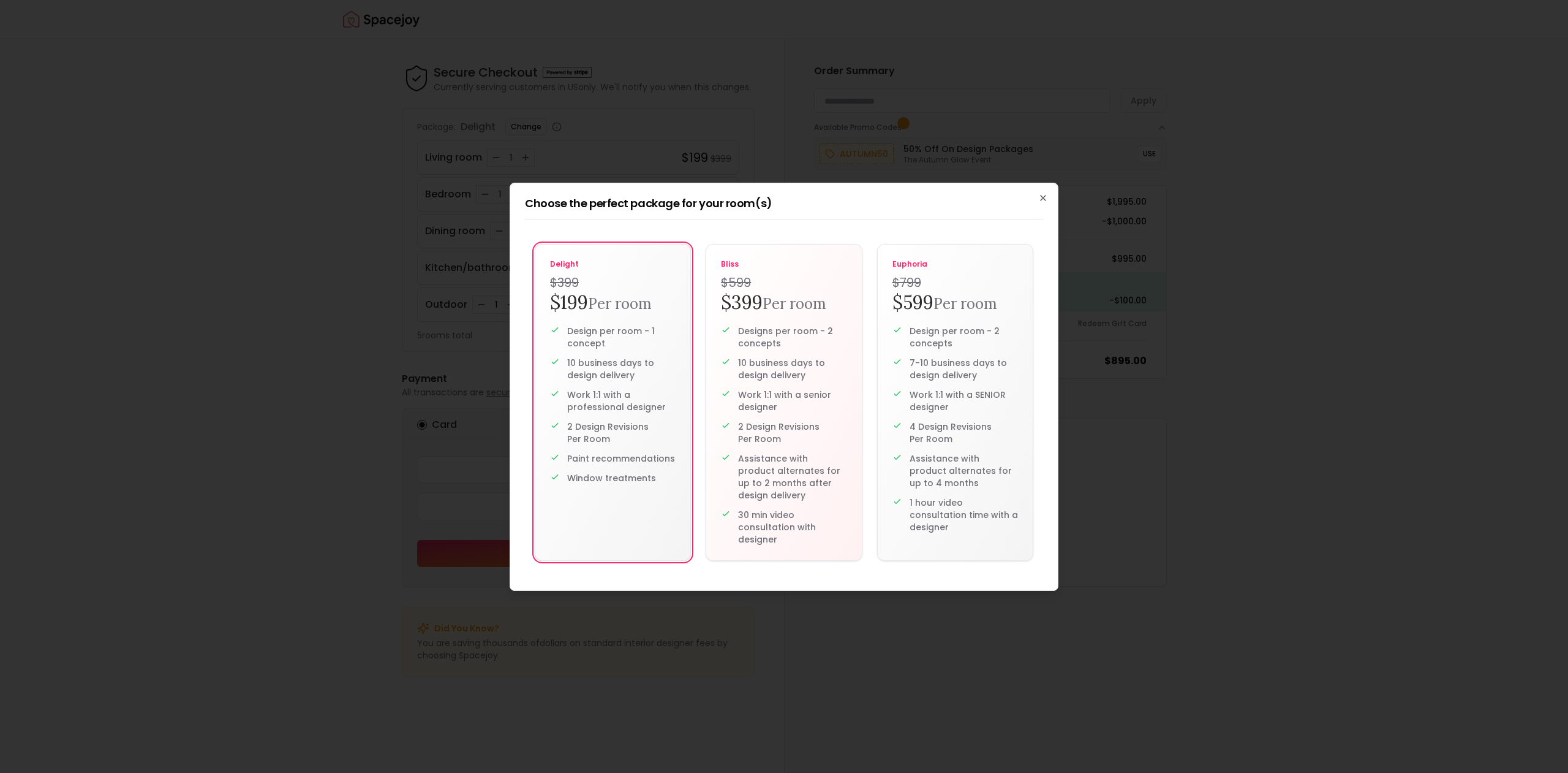
click at [636, 318] on div "delight $399 $199 Per room Design per room - 1 concept 10 business days to desi…" at bounding box center [784, 402] width 518 height 346
click at [1042, 198] on icon "button" at bounding box center [1043, 198] width 10 height 10
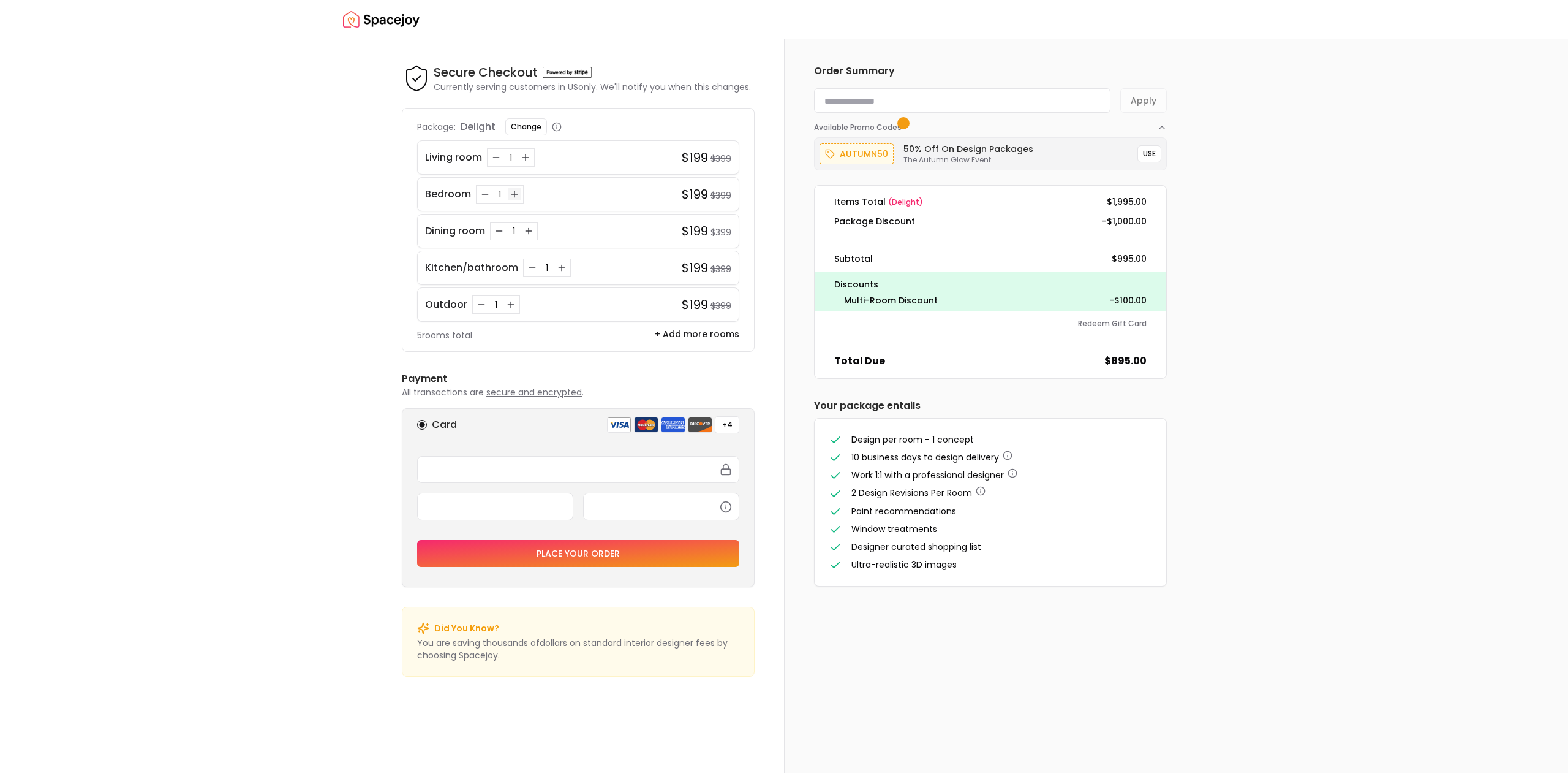
click at [517, 195] on icon "Increase quantity for Bedroom" at bounding box center [514, 194] width 10 height 10
click at [1153, 153] on button "USE" at bounding box center [1150, 153] width 24 height 17
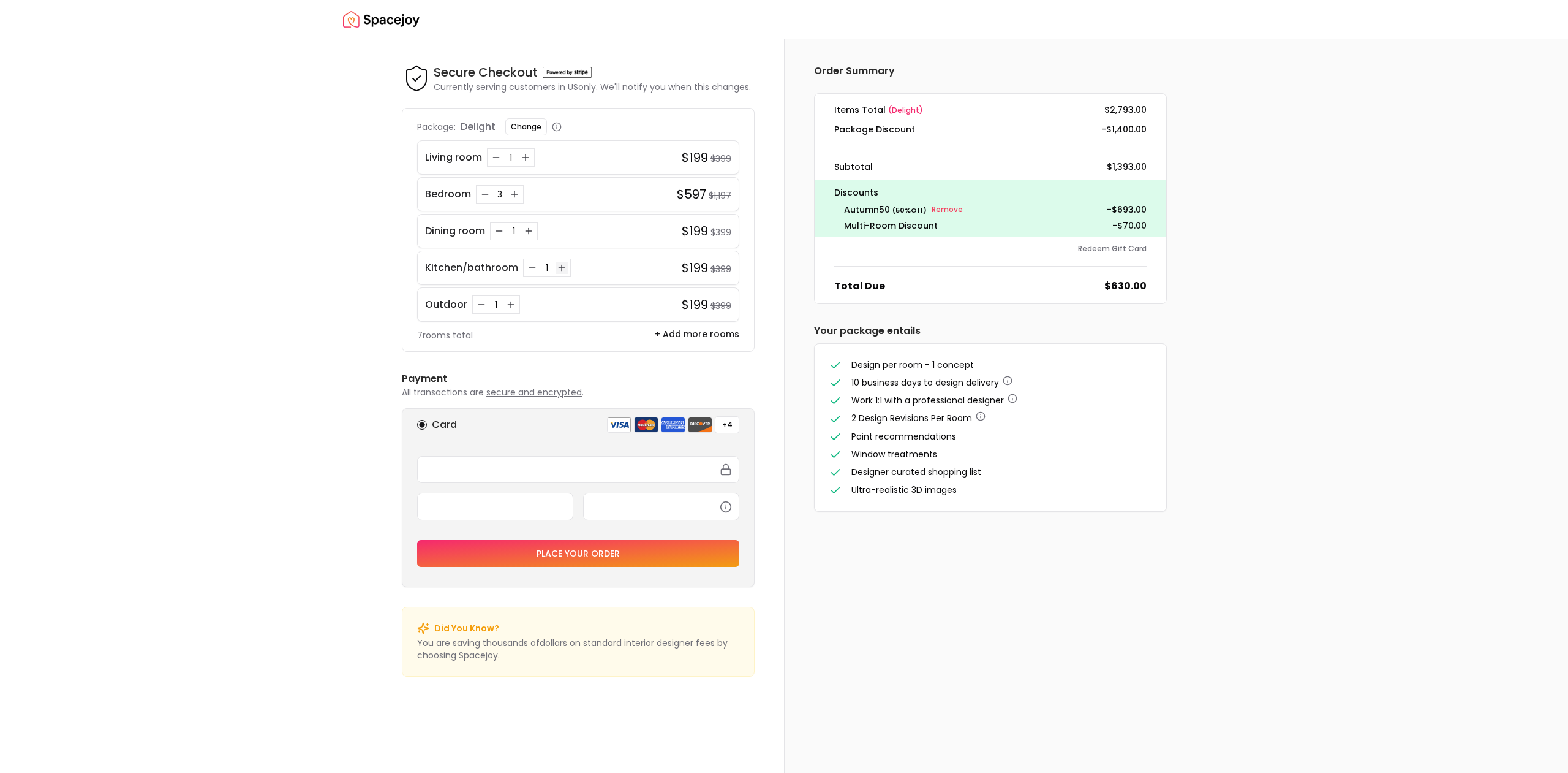
click at [563, 266] on icon "Increase quantity for Kitchen/bathroom" at bounding box center [561, 268] width 10 height 10
